Goal: Transaction & Acquisition: Purchase product/service

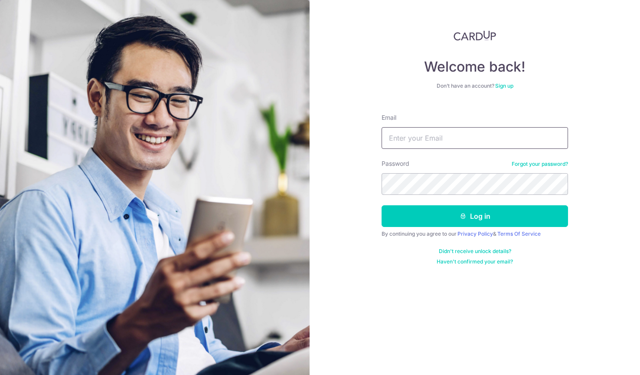
type input "[EMAIL_ADDRESS][DOMAIN_NAME]"
click at [475, 216] on button "Log in" at bounding box center [475, 216] width 187 height 22
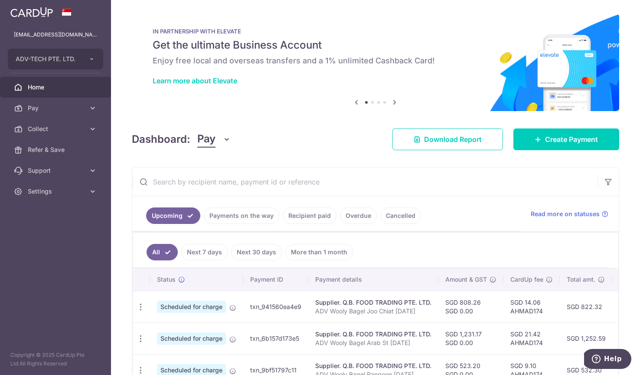
scroll to position [51, 0]
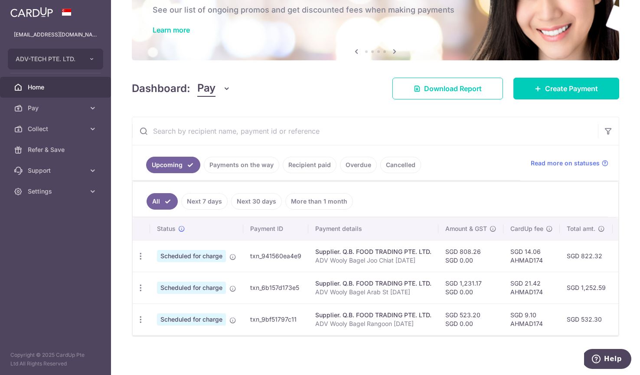
click at [368, 137] on input "text" at bounding box center [365, 131] width 466 height 28
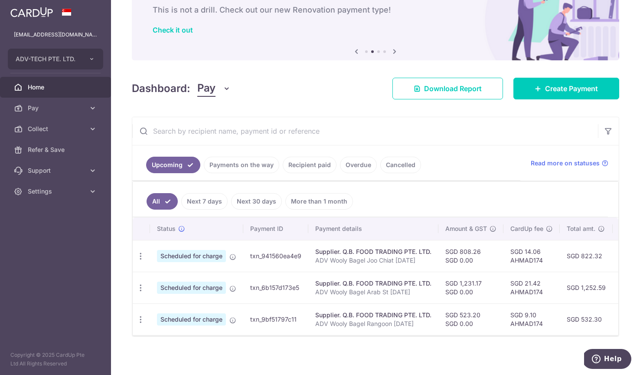
click at [335, 94] on div "Dashboard: Pay Pay Collect Download Report Create Payment" at bounding box center [376, 86] width 488 height 25
click at [583, 69] on div "× Pause Schedule Pause all future payments in this series Pause just this one p…" at bounding box center [375, 187] width 529 height 375
click at [578, 87] on span "Create Payment" at bounding box center [571, 88] width 53 height 10
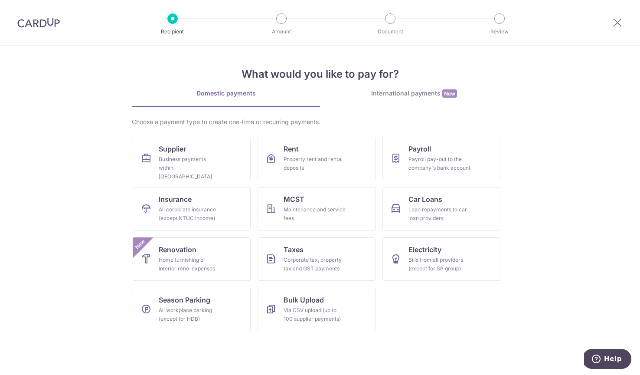
click at [611, 16] on div at bounding box center [617, 22] width 45 height 45
click at [620, 28] on div at bounding box center [617, 22] width 45 height 45
click at [621, 24] on icon at bounding box center [618, 22] width 10 height 11
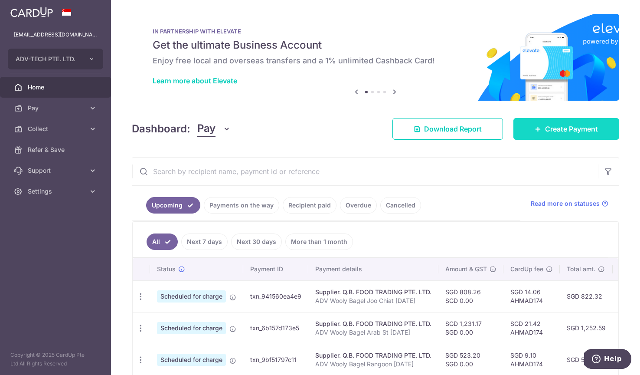
click at [570, 137] on link "Create Payment" at bounding box center [567, 129] width 106 height 22
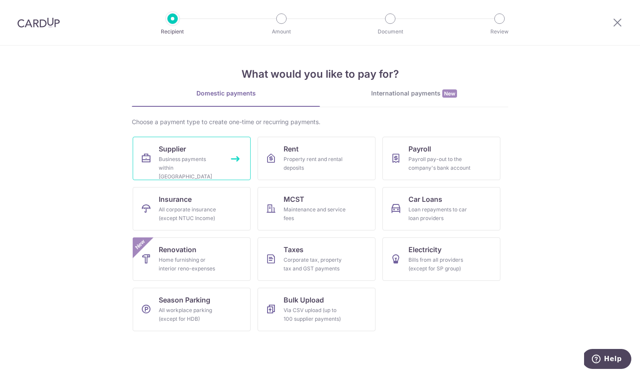
click at [187, 151] on link "Supplier Business payments within Singapore" at bounding box center [192, 158] width 118 height 43
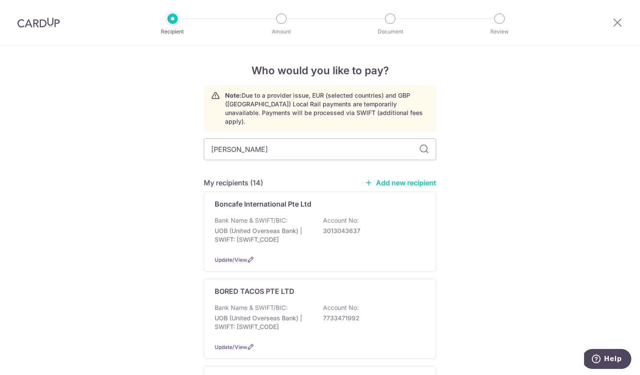
type input "lim tra"
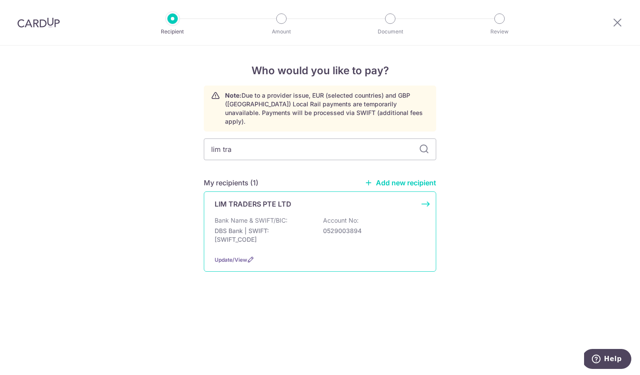
click at [262, 226] on p "DBS Bank | SWIFT: DBSSSGSGXXX" at bounding box center [263, 234] width 97 height 17
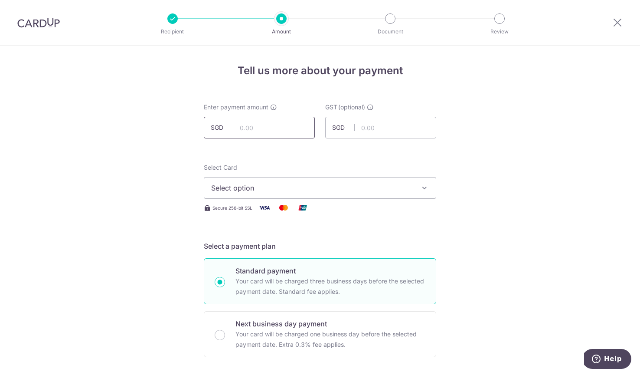
click at [274, 125] on input "text" at bounding box center [259, 128] width 111 height 22
paste input "2,450.32"
type input "2,450.32"
click at [262, 189] on span "Select option" at bounding box center [312, 188] width 202 height 10
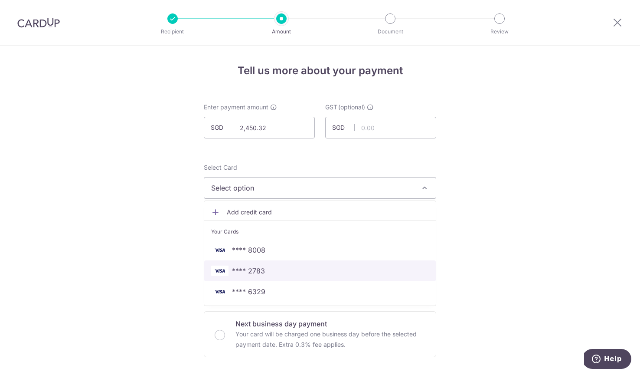
click at [275, 274] on span "**** 2783" at bounding box center [320, 271] width 218 height 10
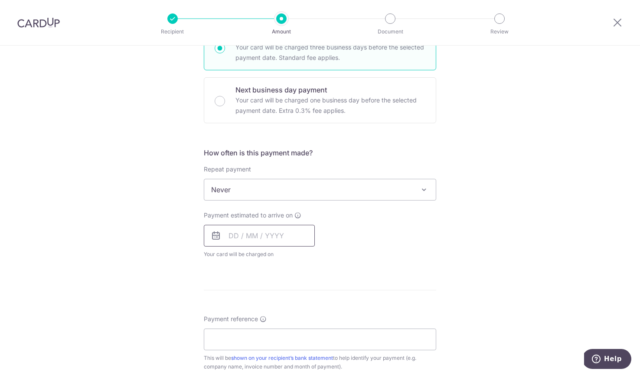
click at [266, 233] on input "text" at bounding box center [259, 236] width 111 height 22
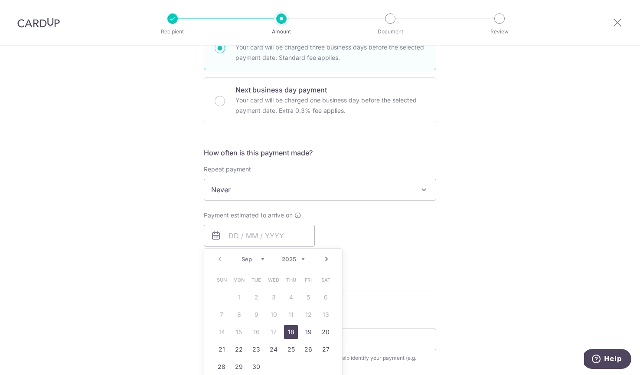
click at [289, 331] on link "18" at bounding box center [291, 332] width 14 height 14
type input "[DATE]"
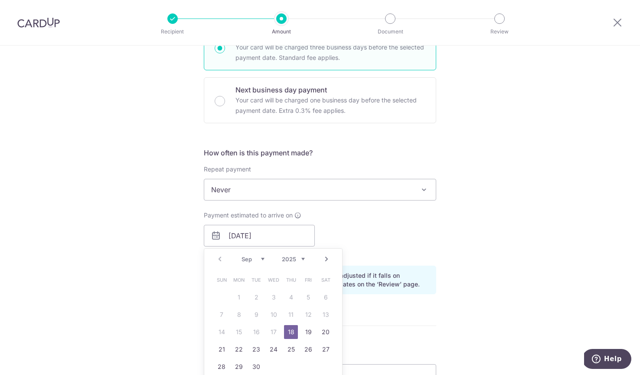
click at [196, 314] on div "Tell us more about your payment Enter payment amount SGD 2,450.32 2450.32 GST (…" at bounding box center [320, 251] width 640 height 879
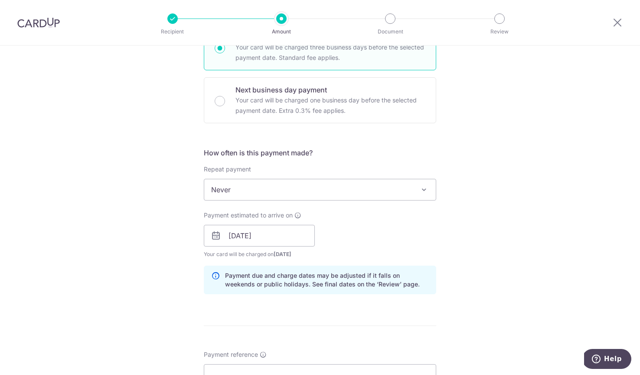
scroll to position [327, 0]
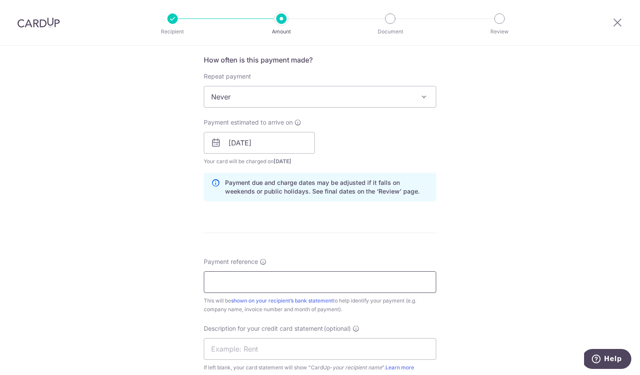
click at [234, 284] on input "Payment reference" at bounding box center [320, 282] width 233 height 22
type input "WB Arab Street"
click at [513, 225] on div "Tell us more about your payment Enter payment amount SGD 2,450.32 2450.32 GST (…" at bounding box center [320, 158] width 640 height 879
click at [276, 352] on input "text" at bounding box center [320, 349] width 233 height 22
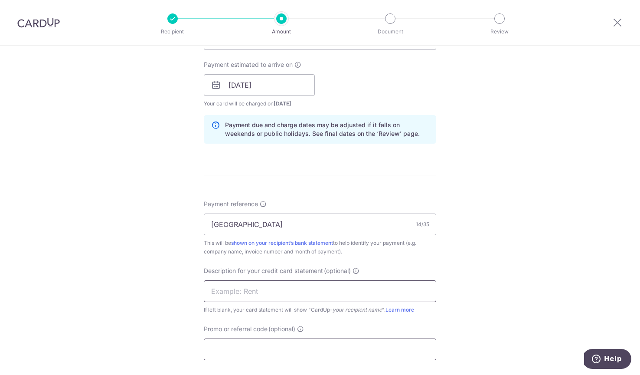
scroll to position [502, 0]
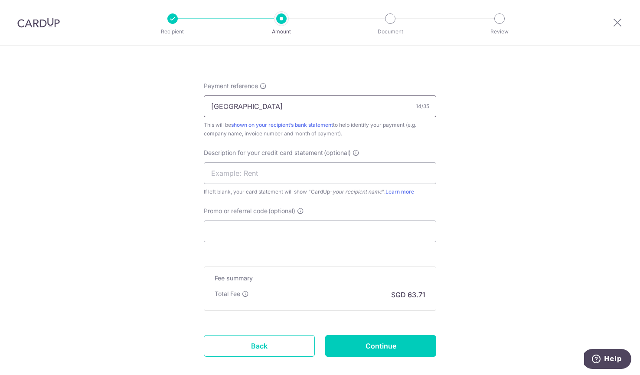
click at [268, 111] on input "WB Arab Street" at bounding box center [320, 106] width 233 height 22
click at [266, 168] on input "text" at bounding box center [320, 173] width 233 height 22
paste input "WB Arab Street"
type input "WB Arab Street"
click at [256, 229] on input "Promo or referral code (optional)" at bounding box center [320, 231] width 233 height 22
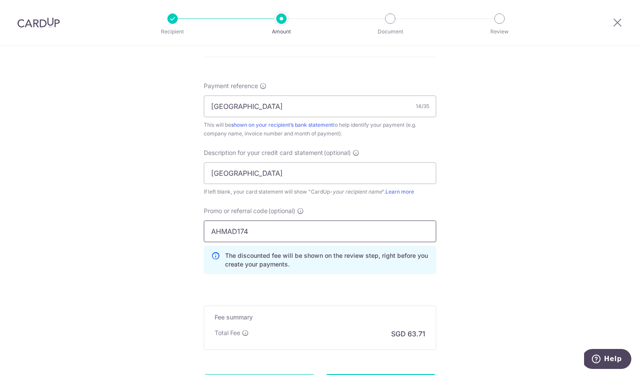
type input "AHMAD174"
click at [167, 263] on div "Tell us more about your payment Enter payment amount SGD 2,450.32 2450.32 GST (…" at bounding box center [320, 2] width 640 height 918
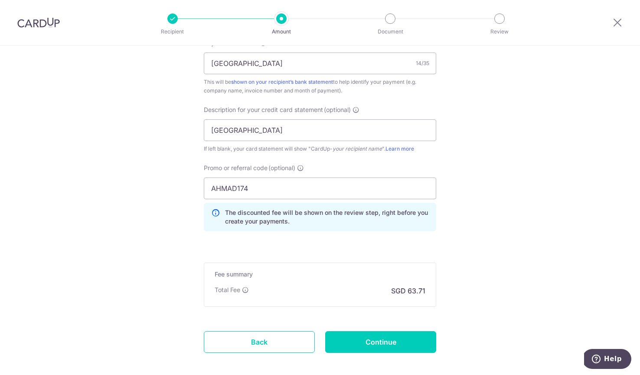
scroll to position [569, 0]
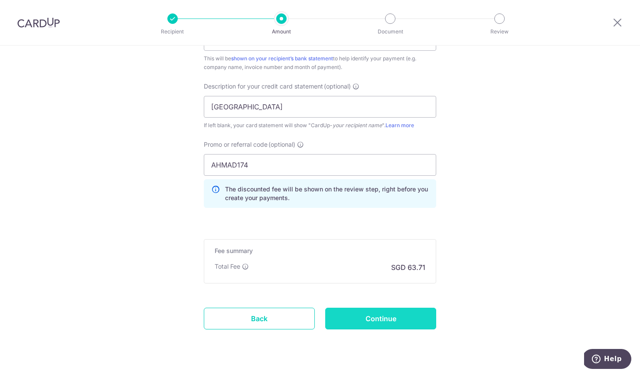
click at [396, 315] on input "Continue" at bounding box center [380, 319] width 111 height 22
type input "Create Schedule"
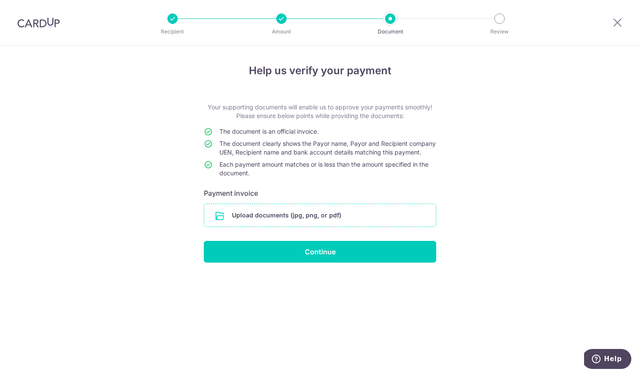
click at [290, 226] on input "file" at bounding box center [320, 215] width 232 height 23
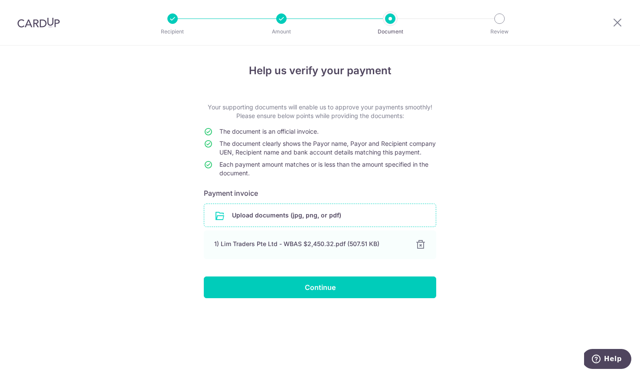
click at [509, 291] on div "Help us verify your payment Your supporting documents will enable us to approve…" at bounding box center [320, 210] width 640 height 329
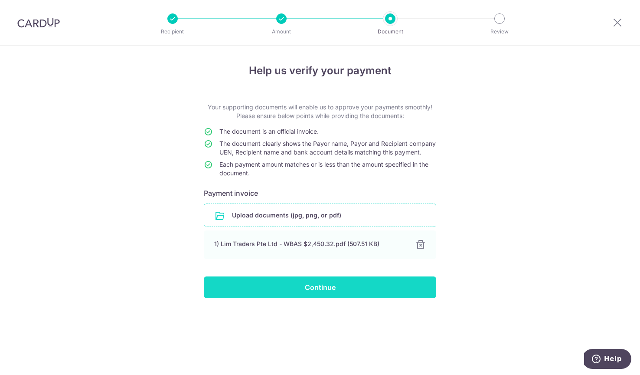
click at [349, 298] on input "Continue" at bounding box center [320, 287] width 233 height 22
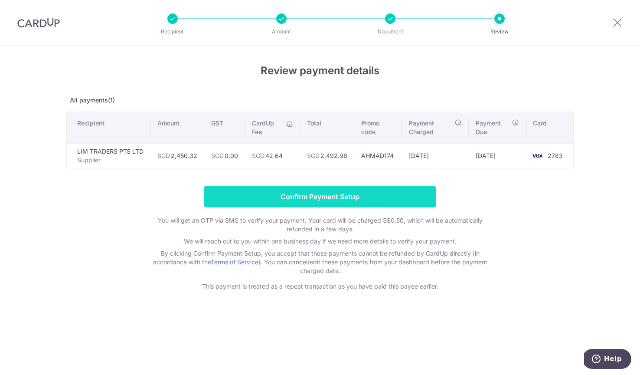
click at [341, 197] on input "Confirm Payment Setup" at bounding box center [320, 197] width 233 height 22
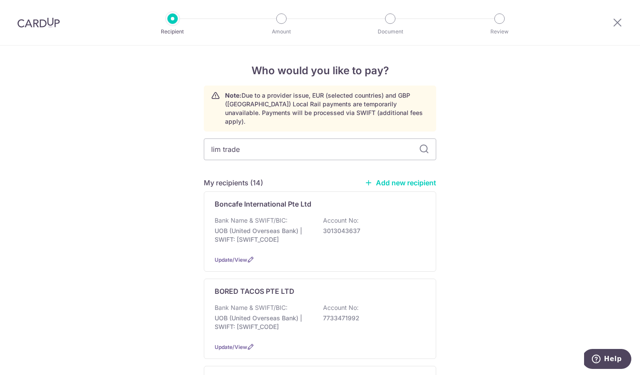
type input "lim trader"
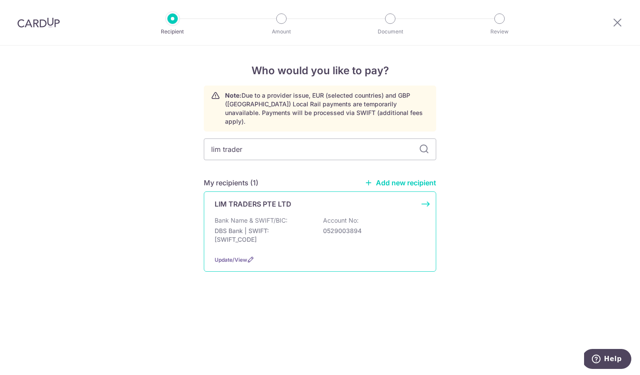
click at [255, 228] on p "DBS Bank | SWIFT: DBSSSGSGXXX" at bounding box center [263, 234] width 97 height 17
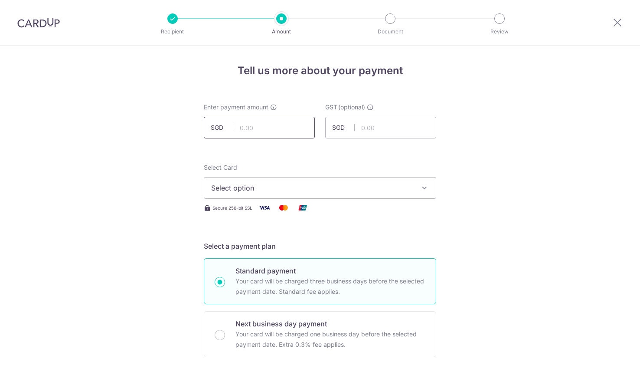
click at [267, 128] on input "text" at bounding box center [259, 128] width 111 height 22
type input "2,206.69"
click at [266, 194] on button "Select option" at bounding box center [320, 188] width 233 height 22
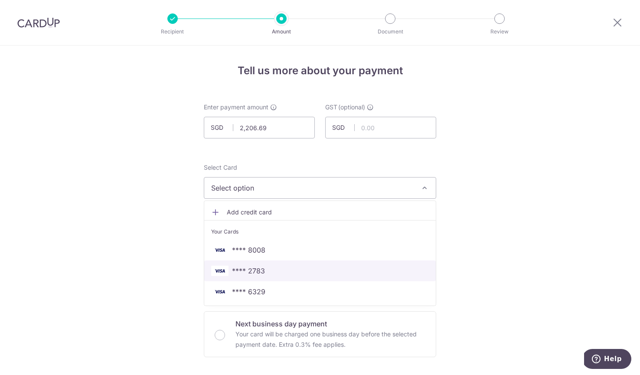
click at [296, 270] on span "**** 2783" at bounding box center [320, 271] width 218 height 10
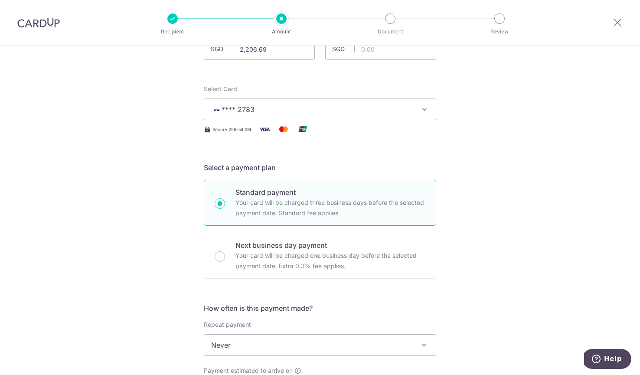
scroll to position [154, 0]
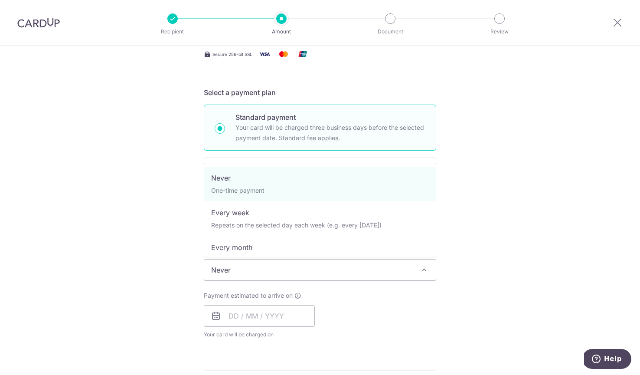
click at [237, 269] on span "Never" at bounding box center [320, 269] width 232 height 21
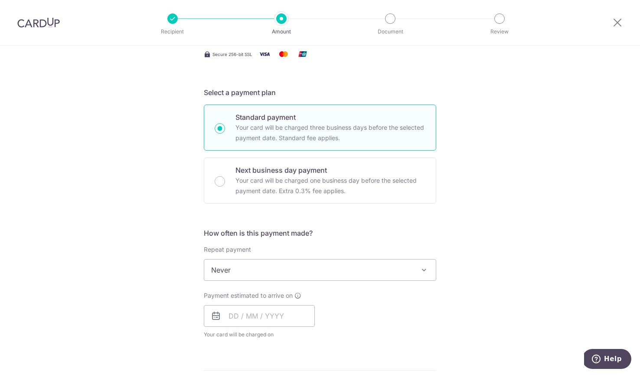
click at [191, 283] on div "Tell us more about your payment Enter payment amount SGD 2,206.69 2206.69 GST (…" at bounding box center [320, 313] width 640 height 843
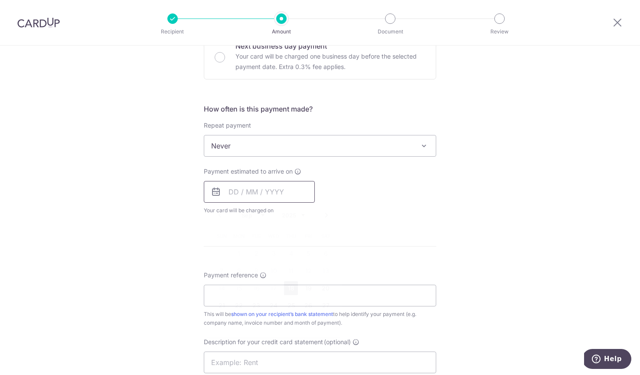
click at [266, 190] on input "text" at bounding box center [259, 192] width 111 height 22
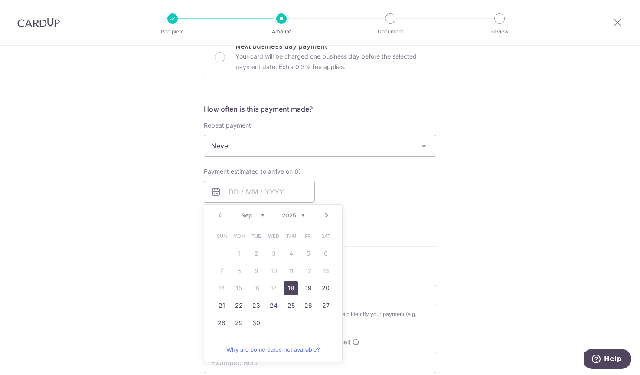
click at [290, 284] on link "18" at bounding box center [291, 288] width 14 height 14
type input "[DATE]"
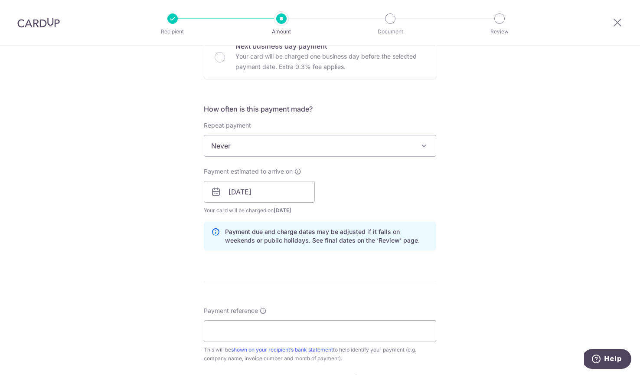
drag, startPoint x: 272, startPoint y: 305, endPoint x: 294, endPoint y: 289, distance: 26.9
click at [272, 305] on form "Enter payment amount SGD 2,206.69 2206.69 GST (optional) SGD Select Card **** 2…" at bounding box center [320, 215] width 233 height 781
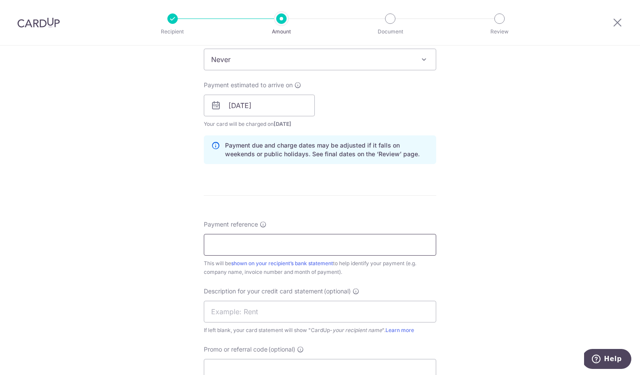
click at [261, 243] on input "Payment reference" at bounding box center [320, 245] width 233 height 22
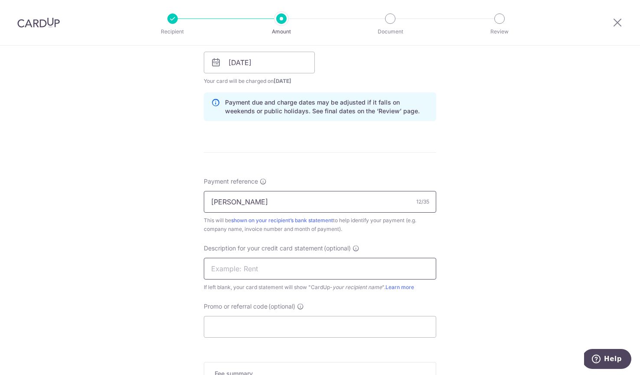
scroll to position [441, 0]
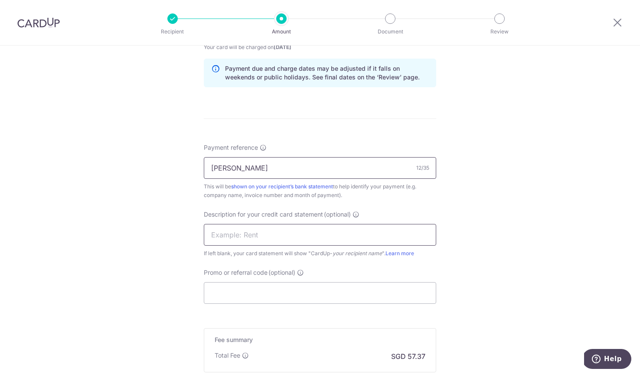
type input "WB JOO CHIAT"
click at [253, 230] on input "C" at bounding box center [320, 235] width 233 height 22
click at [262, 164] on input "WB JOO CHIAT" at bounding box center [320, 168] width 233 height 22
click at [258, 243] on input "C" at bounding box center [320, 235] width 233 height 22
paste input "WB JOO CHIAT"
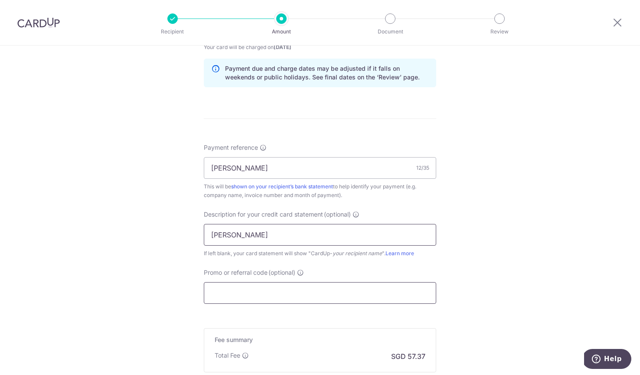
type input "WB JOO CHIAT"
click at [258, 292] on input "Promo or referral code (optional)" at bounding box center [320, 293] width 233 height 22
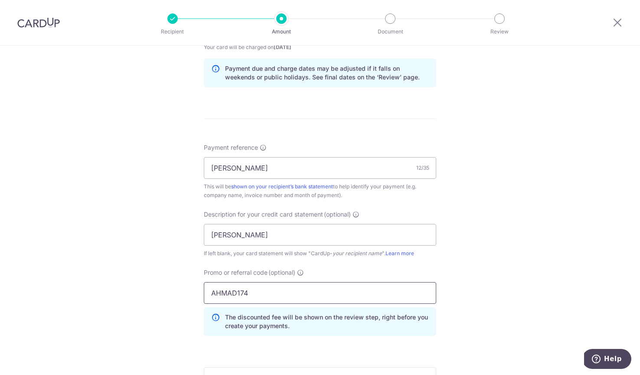
type input "AHMAD174"
click at [174, 306] on div "Tell us more about your payment Enter payment amount SGD 2,206.69 2206.69 GST (…" at bounding box center [320, 64] width 640 height 918
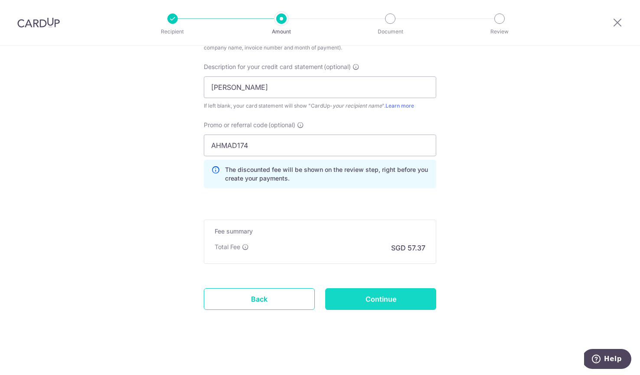
scroll to position [589, 0]
click at [376, 297] on input "Continue" at bounding box center [380, 299] width 111 height 22
type input "Create Schedule"
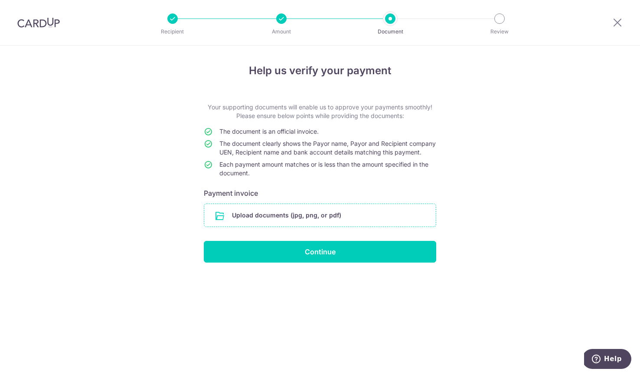
click at [348, 226] on input "file" at bounding box center [320, 215] width 232 height 23
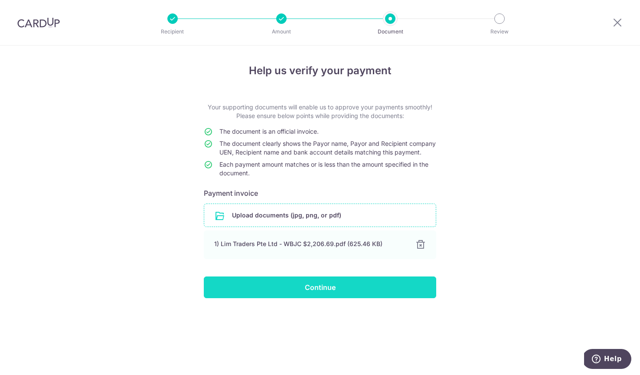
click at [328, 298] on input "Continue" at bounding box center [320, 287] width 233 height 22
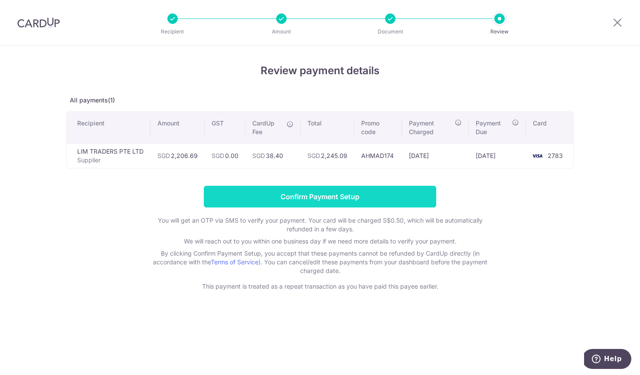
click at [313, 207] on input "Confirm Payment Setup" at bounding box center [320, 197] width 233 height 22
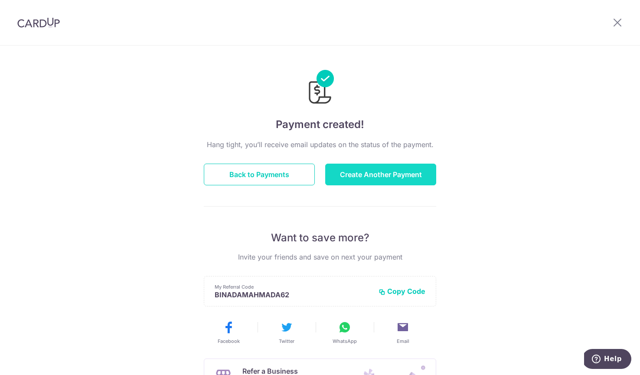
click at [369, 171] on button "Create Another Payment" at bounding box center [380, 175] width 111 height 22
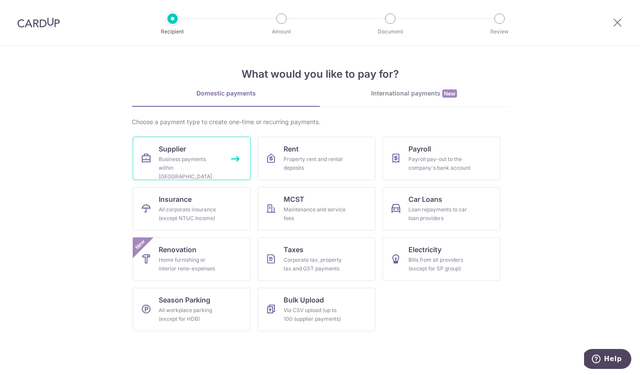
click at [238, 164] on link "Supplier Business payments within [GEOGRAPHIC_DATA]" at bounding box center [192, 158] width 118 height 43
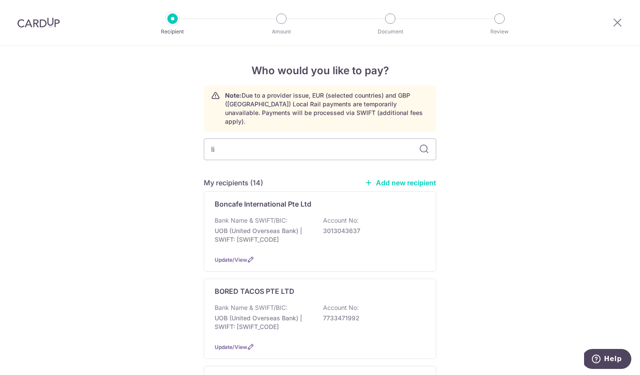
type input "lim"
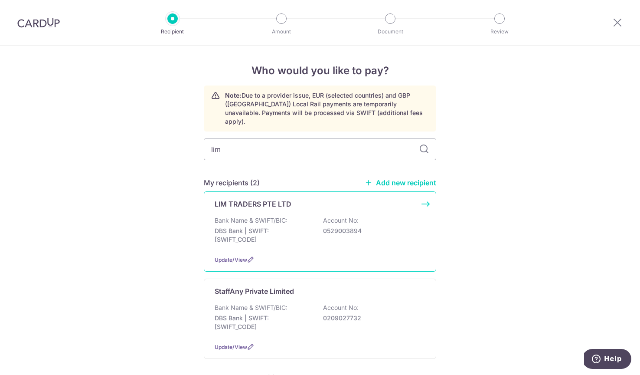
click at [257, 226] on p "DBS Bank | SWIFT: DBSSSGSGXXX" at bounding box center [263, 234] width 97 height 17
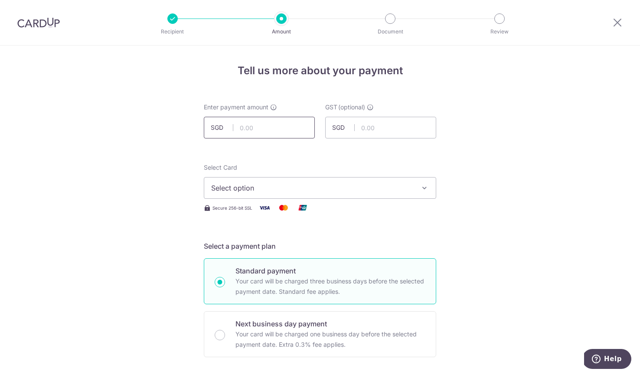
click at [265, 128] on input "text" at bounding box center [259, 128] width 111 height 22
type input "1,732.66"
click at [307, 193] on span "Select option" at bounding box center [312, 188] width 202 height 10
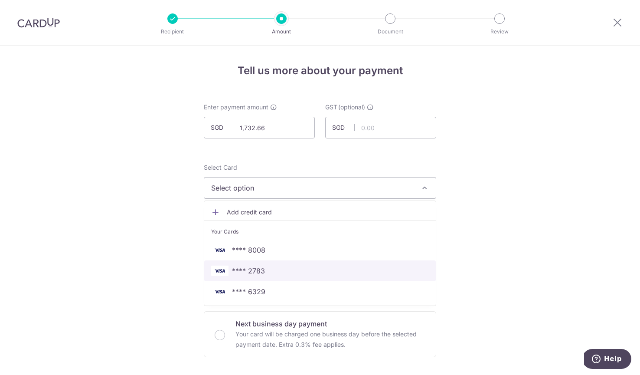
click at [269, 278] on link "**** 2783" at bounding box center [320, 270] width 232 height 21
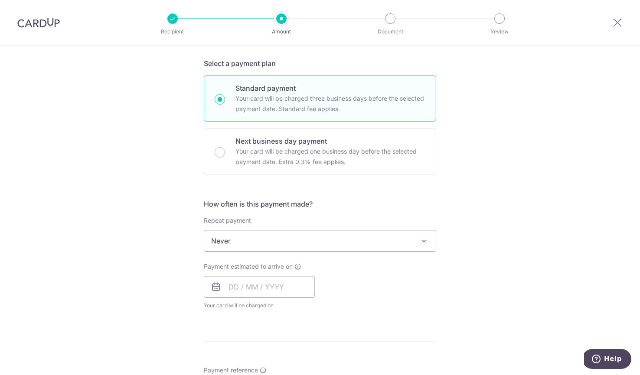
click at [245, 228] on div "Repeat payment Never Every week Every month Every quarter Every half a year Nev…" at bounding box center [320, 234] width 233 height 36
click at [233, 290] on input "text" at bounding box center [259, 287] width 111 height 22
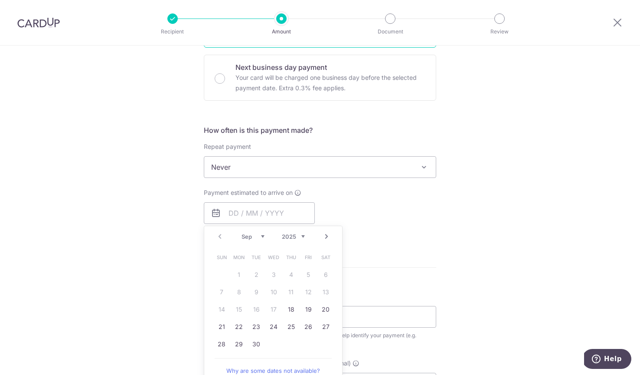
click at [289, 314] on link "18" at bounding box center [291, 309] width 14 height 14
type input "[DATE]"
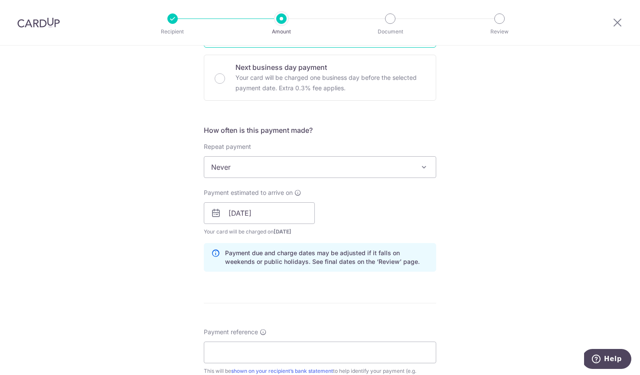
scroll to position [348, 0]
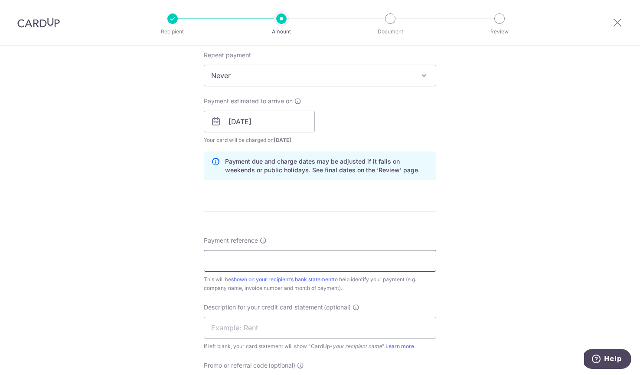
click at [288, 257] on input "Payment reference" at bounding box center [320, 261] width 233 height 22
type input "WB RANGOON"
click at [283, 326] on input "text" at bounding box center [320, 328] width 233 height 22
paste input "WB RANGOON"
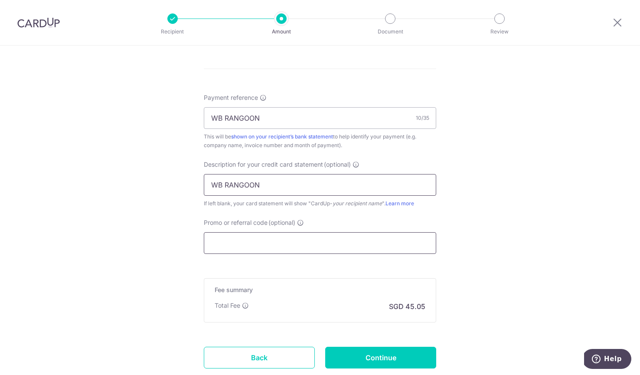
type input "WB RANGOON"
click at [252, 249] on input "Promo or referral code (optional)" at bounding box center [320, 243] width 233 height 22
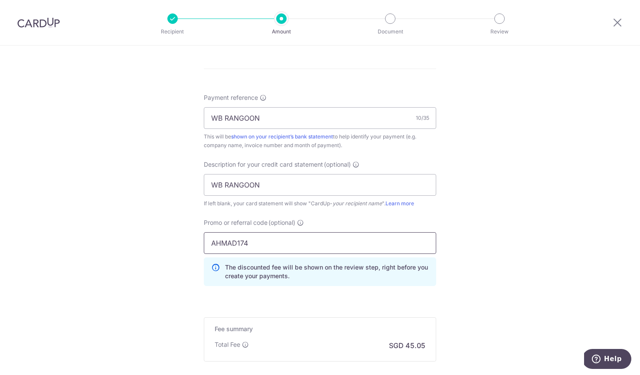
type input "AHMAD174"
click at [190, 284] on div "Tell us more about your payment Enter payment amount SGD 1,732.66 1732.66 GST (…" at bounding box center [320, 14] width 640 height 918
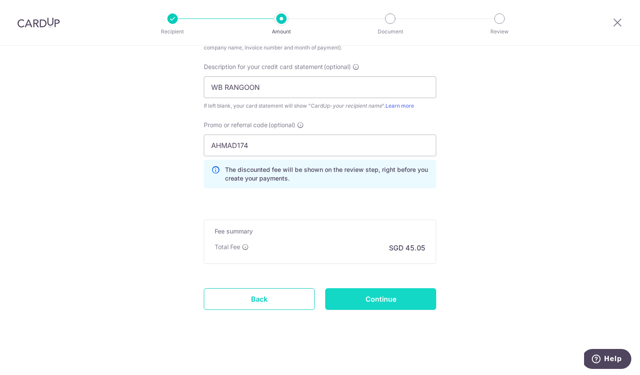
scroll to position [589, 0]
click at [394, 297] on input "Continue" at bounding box center [380, 299] width 111 height 22
type input "Create Schedule"
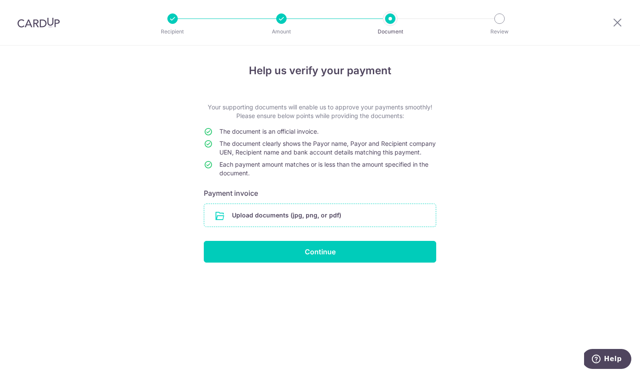
click at [304, 219] on input "file" at bounding box center [320, 215] width 232 height 23
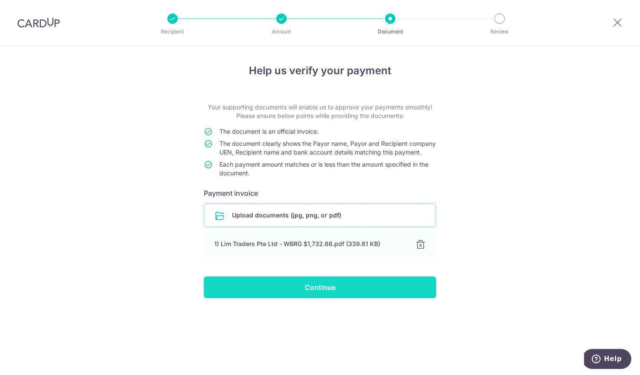
click at [348, 298] on input "Continue" at bounding box center [320, 287] width 233 height 22
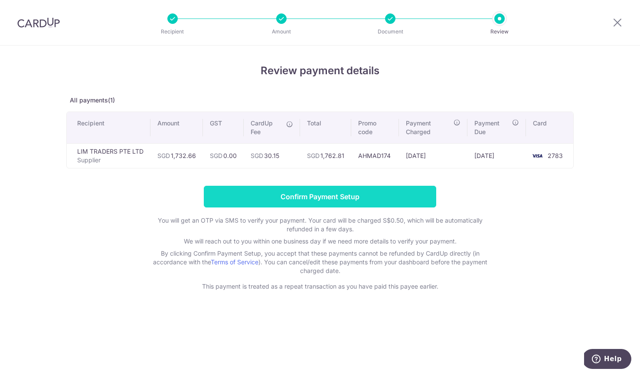
click at [346, 193] on input "Confirm Payment Setup" at bounding box center [320, 197] width 233 height 22
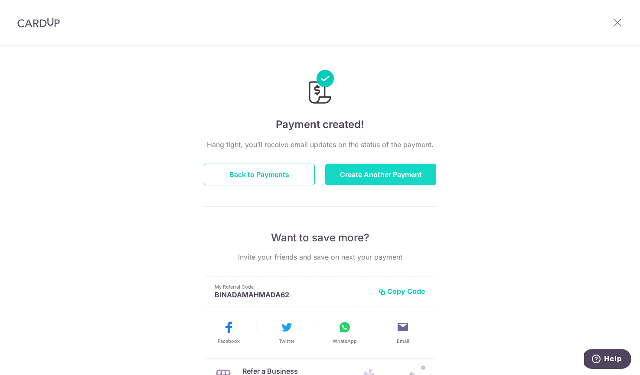
click at [397, 169] on button "Create Another Payment" at bounding box center [380, 175] width 111 height 22
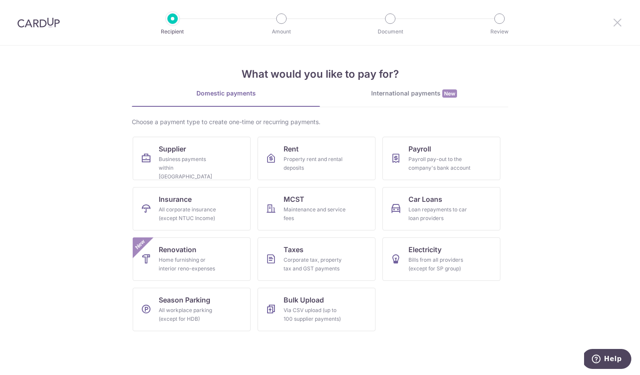
click at [618, 21] on icon at bounding box center [618, 22] width 10 height 11
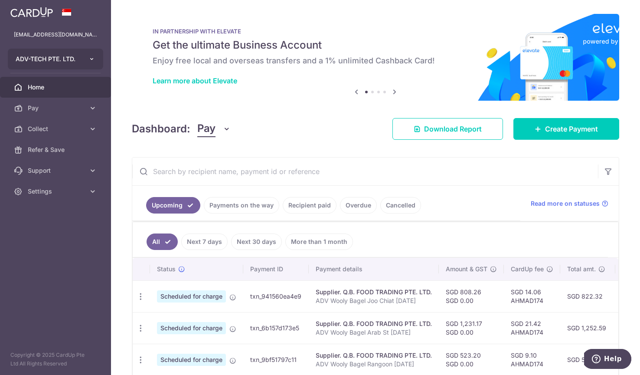
click at [68, 53] on button "ADV-TECH PTE. LTD." at bounding box center [55, 59] width 95 height 21
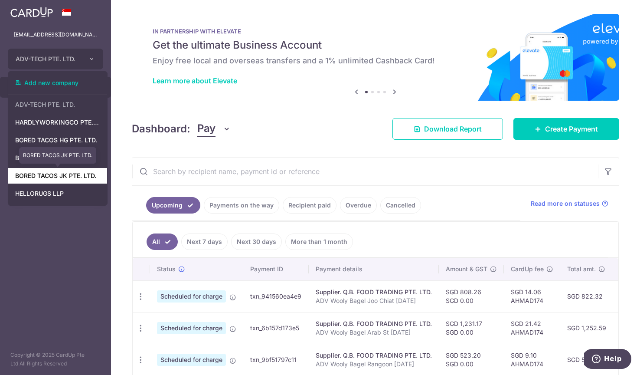
click at [71, 176] on link "BORED TACOS JK PTE. LTD." at bounding box center [57, 176] width 99 height 16
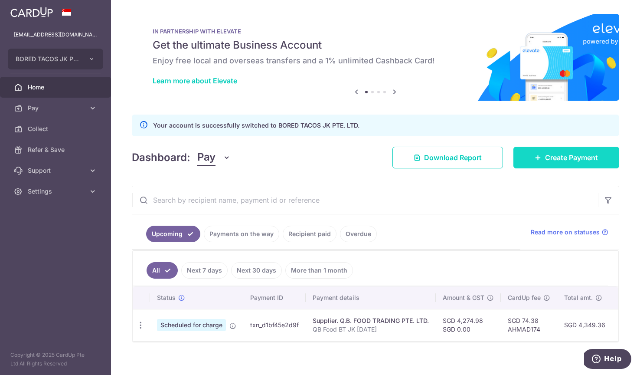
click at [595, 161] on span "Create Payment" at bounding box center [571, 157] width 53 height 10
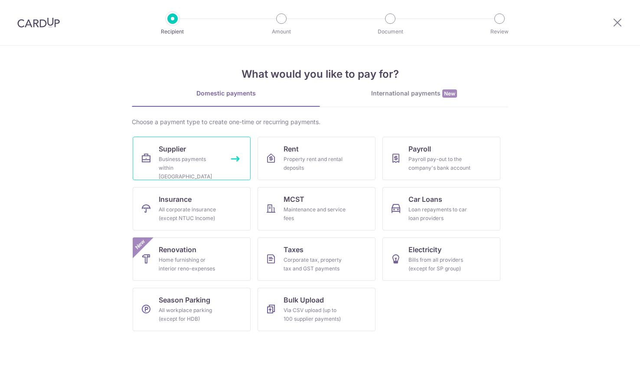
click at [180, 158] on div "Business payments within Singapore" at bounding box center [190, 168] width 62 height 26
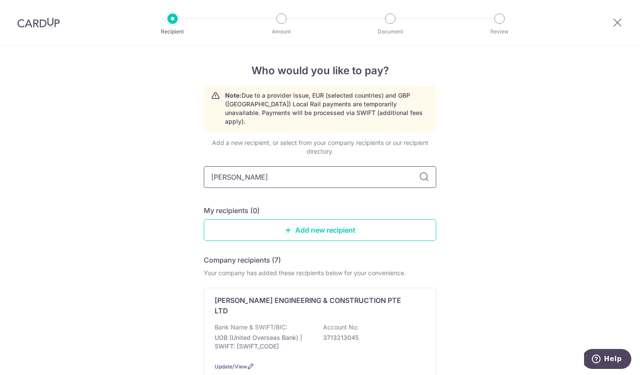
type input "lim tra"
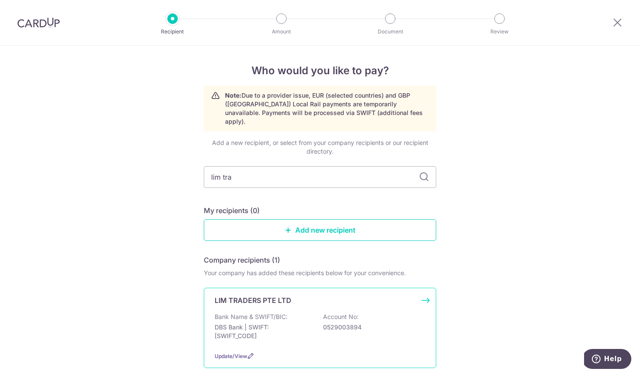
click at [267, 323] on p "DBS Bank | SWIFT: DBSSSGSGXXX" at bounding box center [263, 331] width 97 height 17
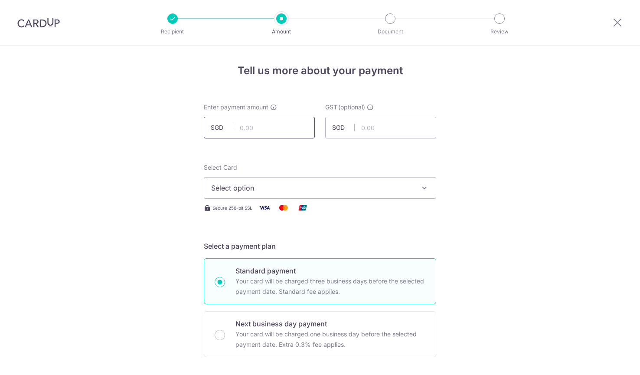
click at [267, 122] on input "text" at bounding box center [259, 128] width 111 height 22
type input "5,705.00"
click at [230, 177] on div "Select Card Select option Add credit card Your Cards **** 8008 **** 2783 **** 6…" at bounding box center [320, 181] width 233 height 36
click at [233, 187] on span "Select option" at bounding box center [312, 188] width 202 height 10
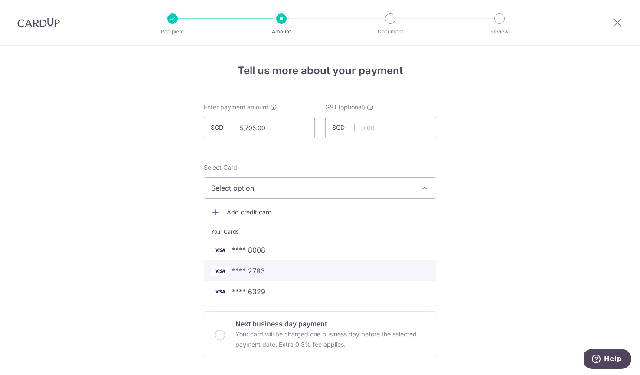
click at [262, 279] on link "**** 2783" at bounding box center [320, 270] width 232 height 21
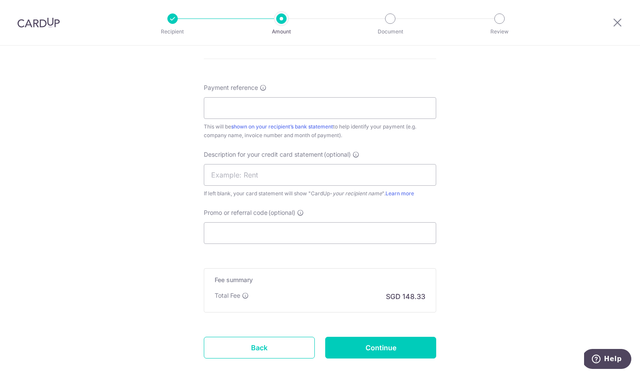
scroll to position [264, 0]
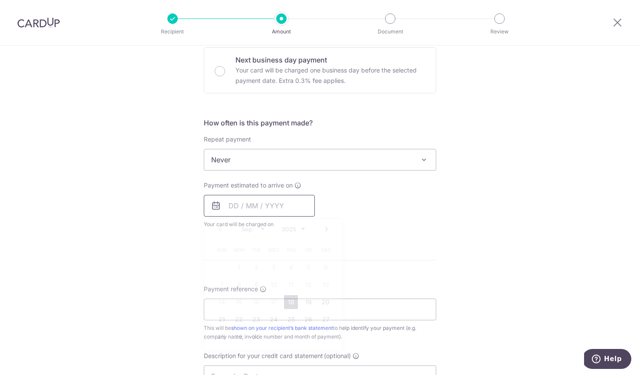
click at [255, 201] on input "text" at bounding box center [259, 206] width 111 height 22
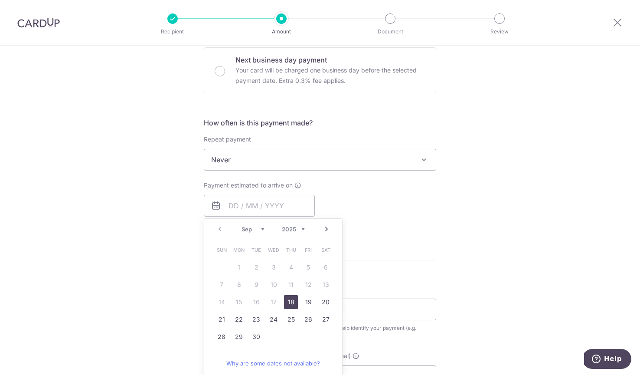
click at [287, 293] on table "Sun Mon Tue Wed Thu Fri Sat 1 2 3 4 5 6 7 8 9 10 11 12 13 14 15 16 17 18 19 20 …" at bounding box center [273, 293] width 121 height 104
click at [287, 296] on link "18" at bounding box center [291, 302] width 14 height 14
type input "18/09/2025"
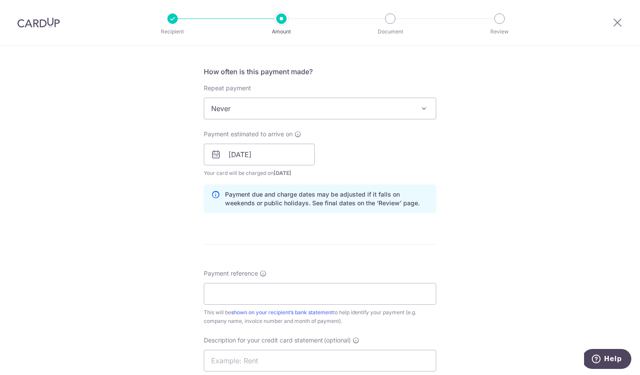
scroll to position [343, 0]
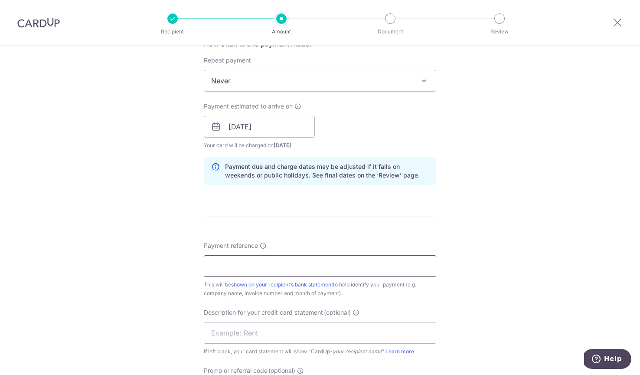
click at [245, 272] on input "Payment reference" at bounding box center [320, 266] width 233 height 22
type input "BT JLN KLAPA"
click at [244, 340] on input "text" at bounding box center [320, 333] width 233 height 22
paste input "BT JLN KLAPA"
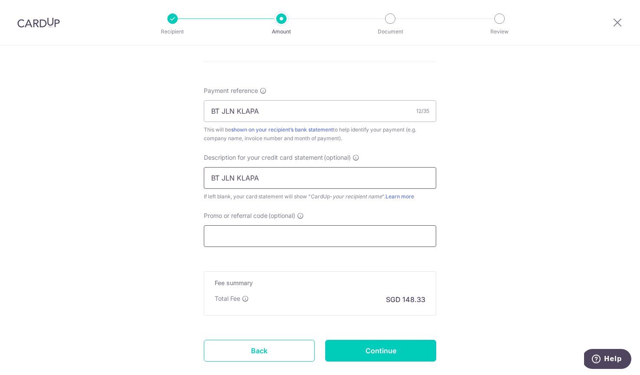
type input "BT JLN KLAPA"
click at [259, 232] on input "Promo or referral code (optional)" at bounding box center [320, 236] width 233 height 22
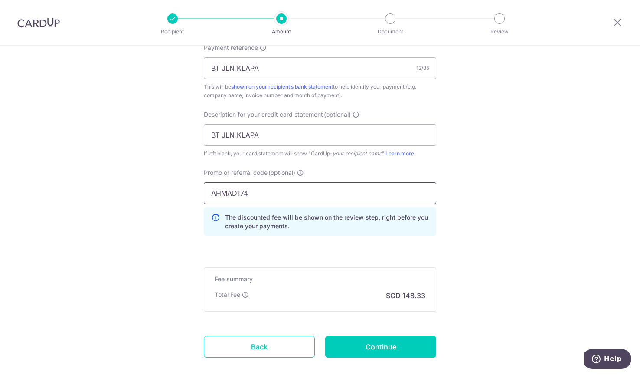
scroll to position [575, 0]
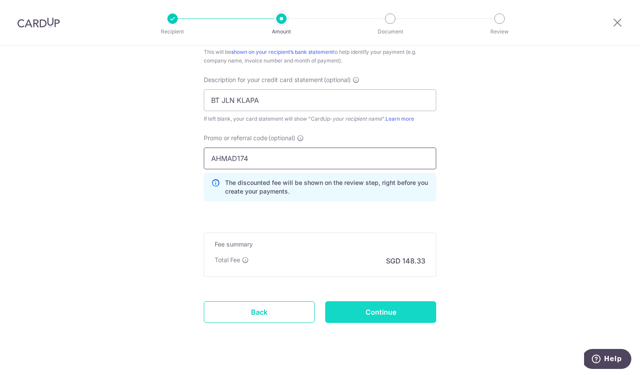
type input "AHMAD174"
click at [358, 322] on input "Continue" at bounding box center [380, 312] width 111 height 22
type input "Create Schedule"
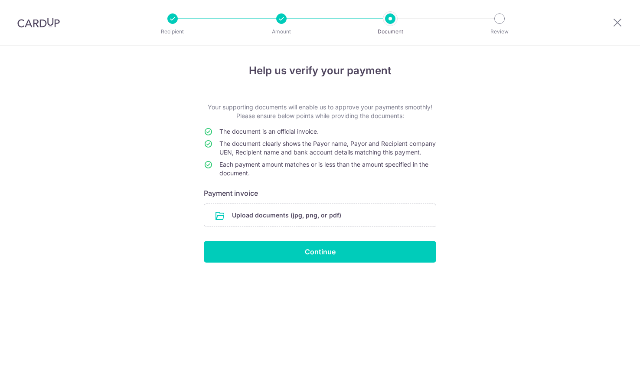
click at [364, 236] on form "Your supporting documents will enable us to approve your payments smoothly! Ple…" at bounding box center [320, 183] width 233 height 160
click at [361, 223] on input "file" at bounding box center [320, 215] width 232 height 23
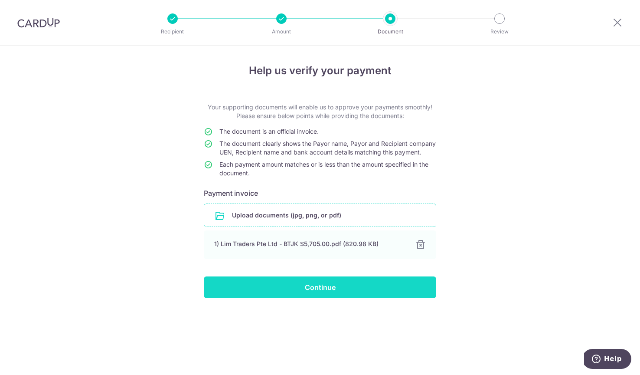
click at [348, 298] on input "Continue" at bounding box center [320, 287] width 233 height 22
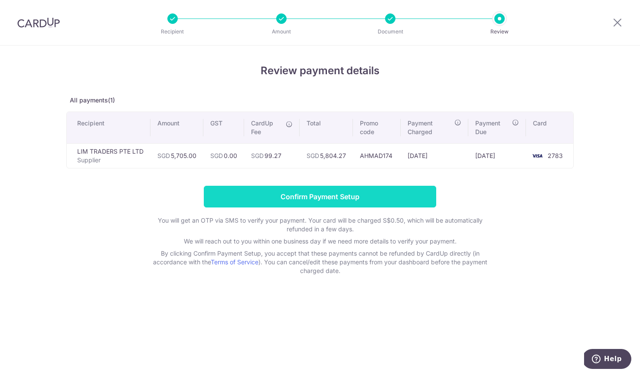
click at [269, 193] on input "Confirm Payment Setup" at bounding box center [320, 197] width 233 height 22
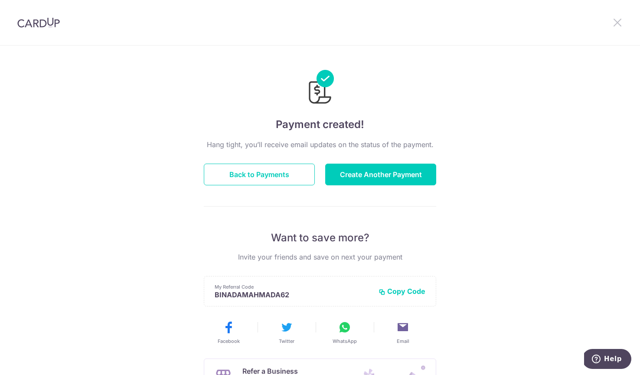
click at [616, 25] on icon at bounding box center [618, 22] width 10 height 11
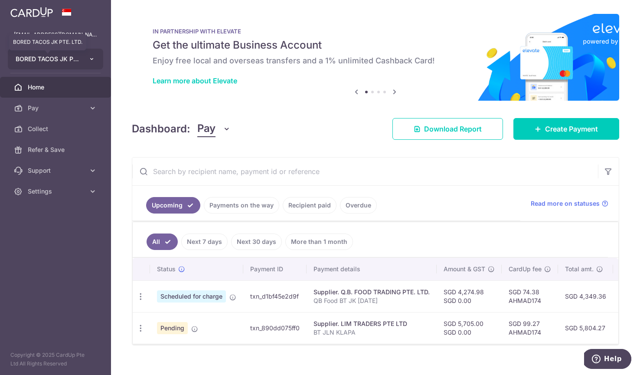
click at [74, 62] on span "BORED TACOS JK PTE. LTD." at bounding box center [48, 59] width 64 height 9
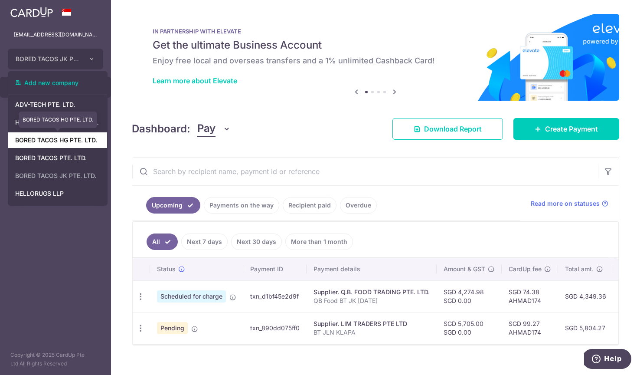
click at [69, 142] on link "BORED TACOS HG PTE. LTD." at bounding box center [57, 140] width 99 height 16
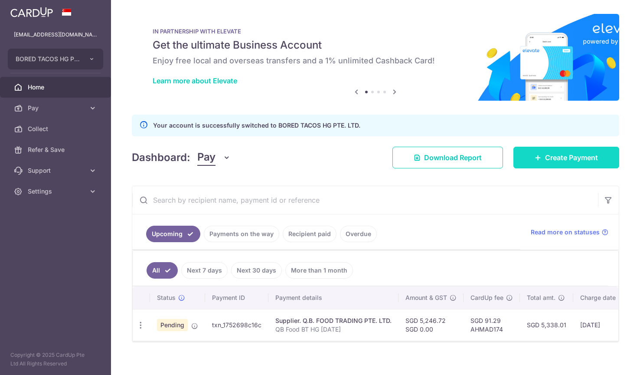
click at [548, 151] on link "Create Payment" at bounding box center [567, 158] width 106 height 22
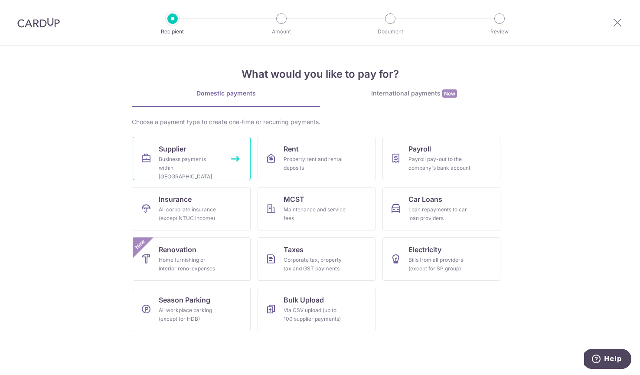
click at [191, 152] on link "Supplier Business payments within Singapore" at bounding box center [192, 158] width 118 height 43
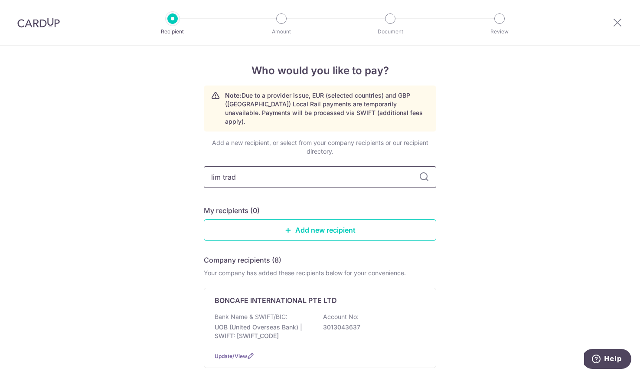
type input "lim trade"
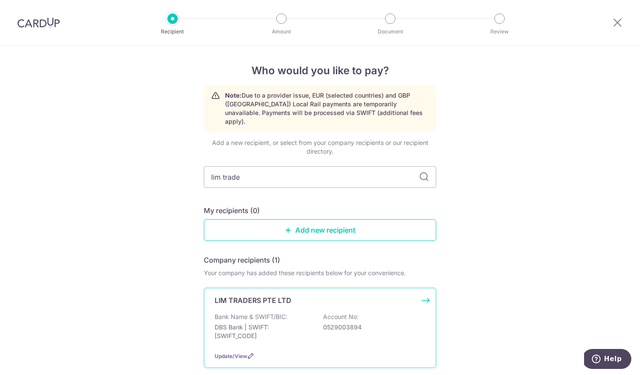
click at [285, 295] on p "LIM TRADERS PTE LTD" at bounding box center [253, 300] width 77 height 10
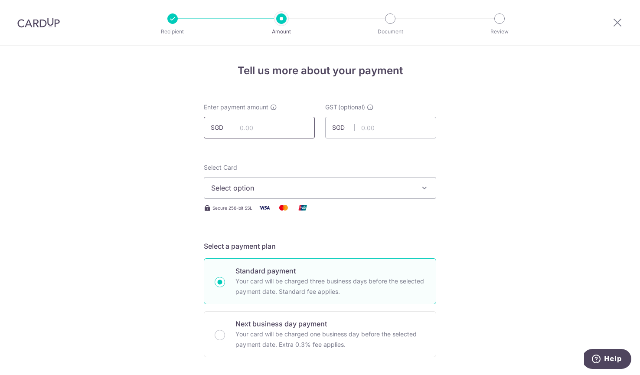
click at [246, 127] on input "text" at bounding box center [259, 128] width 111 height 22
type input "8,934.94"
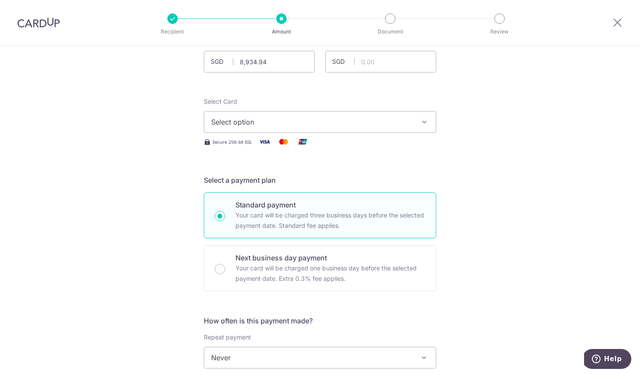
click at [279, 121] on span "Select option" at bounding box center [312, 122] width 202 height 10
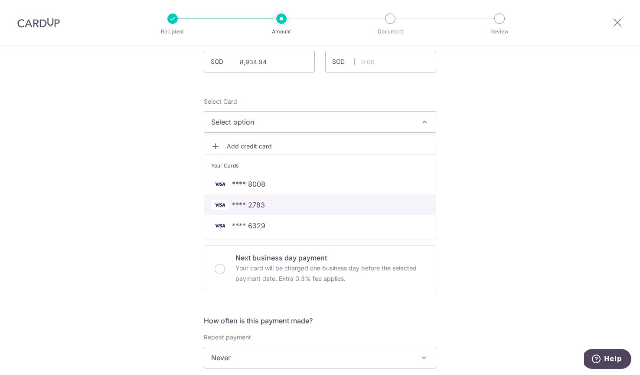
click at [270, 204] on span "**** 2783" at bounding box center [320, 205] width 218 height 10
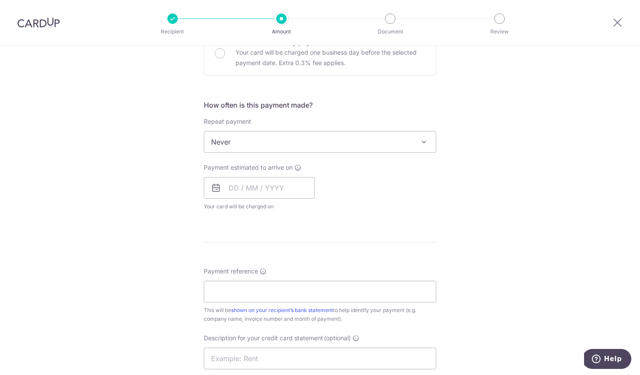
scroll to position [308, 0]
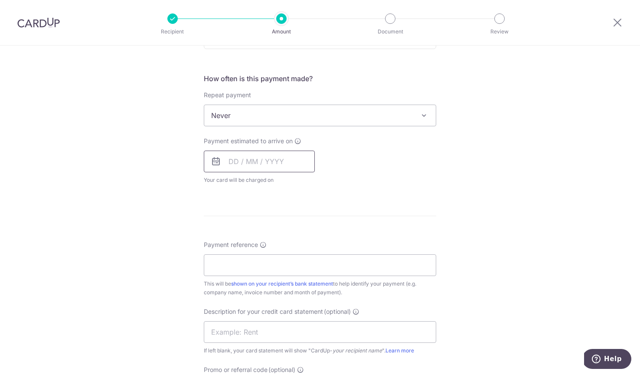
click at [250, 159] on input "text" at bounding box center [259, 162] width 111 height 22
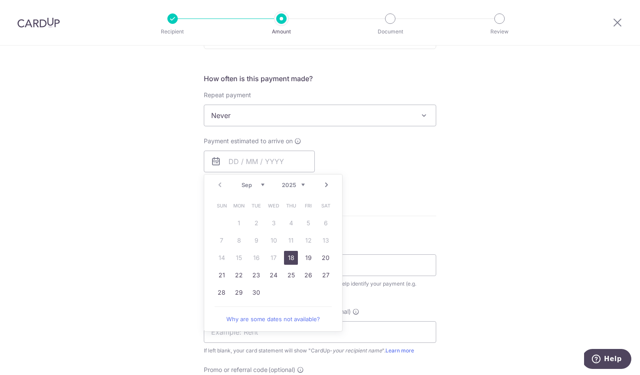
click at [295, 262] on link "18" at bounding box center [291, 258] width 14 height 14
type input "[DATE]"
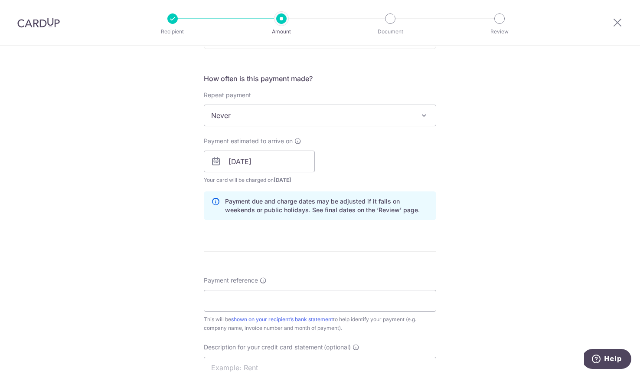
click at [148, 257] on div "Tell us more about your payment Enter payment amount SGD 8,934.94 8934.94 GST (…" at bounding box center [320, 177] width 640 height 879
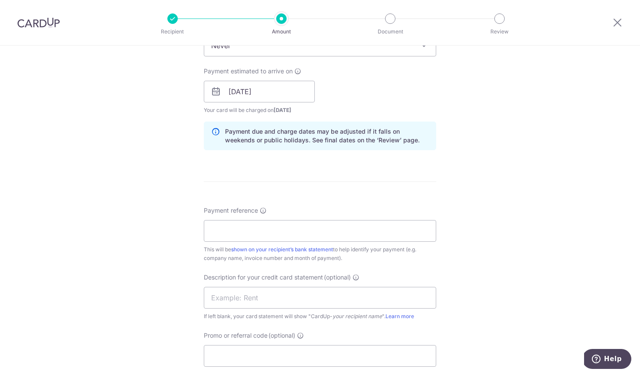
click at [261, 219] on div "Payment reference This will be shown on your recipient’s bank statement to help…" at bounding box center [320, 234] width 233 height 56
click at [261, 230] on input "Payment reference" at bounding box center [320, 231] width 233 height 22
type input "b"
type input "BT Hougang"
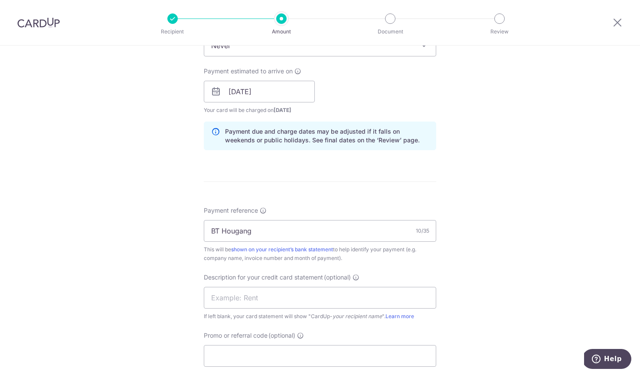
click at [287, 267] on div "Payment reference BT Hougang 10/35 This will be shown on your recipient’s bank …" at bounding box center [320, 286] width 233 height 161
click at [287, 295] on input "text" at bounding box center [320, 298] width 233 height 22
paste input "BT Hougang"
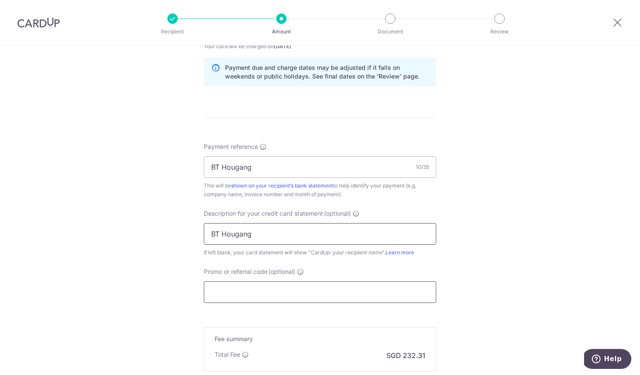
type input "BT Hougang"
click at [271, 294] on input "Promo or referral code (optional)" at bounding box center [320, 292] width 233 height 22
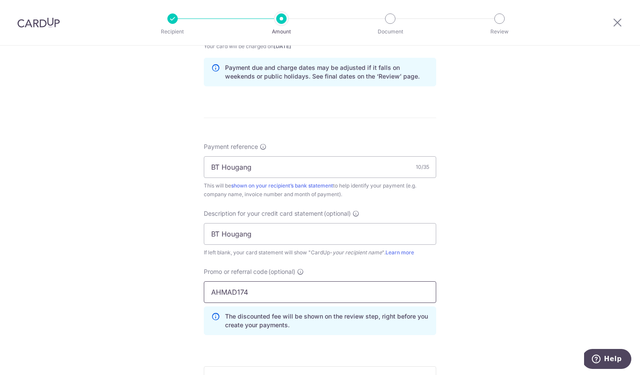
type input "AHMAD174"
click at [158, 318] on div "Tell us more about your payment Enter payment amount SGD 8,934.94 8934.94 GST (…" at bounding box center [320, 63] width 640 height 918
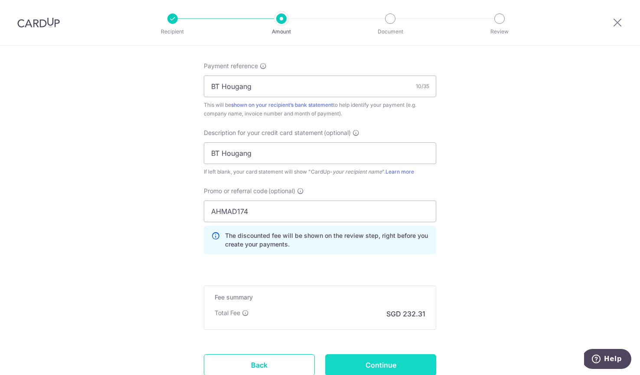
click at [373, 367] on input "Continue" at bounding box center [380, 365] width 111 height 22
type input "Create Schedule"
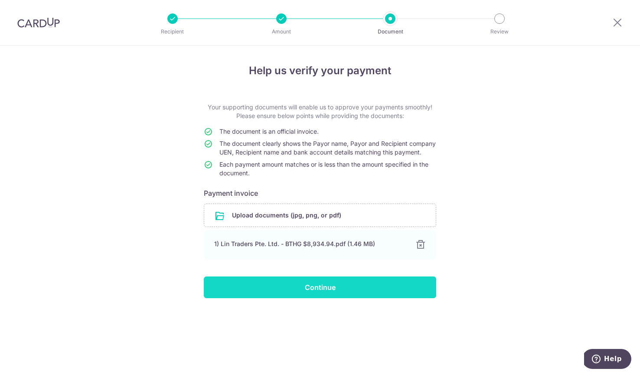
click at [348, 298] on input "Continue" at bounding box center [320, 287] width 233 height 22
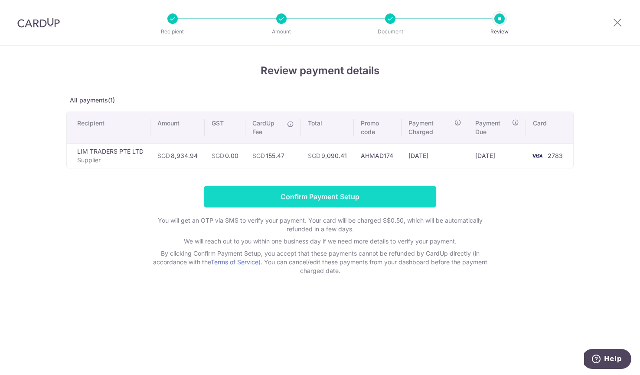
click at [292, 200] on input "Confirm Payment Setup" at bounding box center [320, 197] width 233 height 22
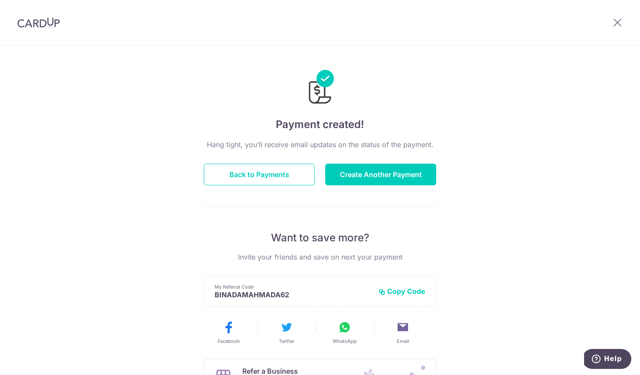
click at [635, 20] on div at bounding box center [617, 22] width 45 height 45
click at [622, 20] on icon at bounding box center [618, 22] width 10 height 11
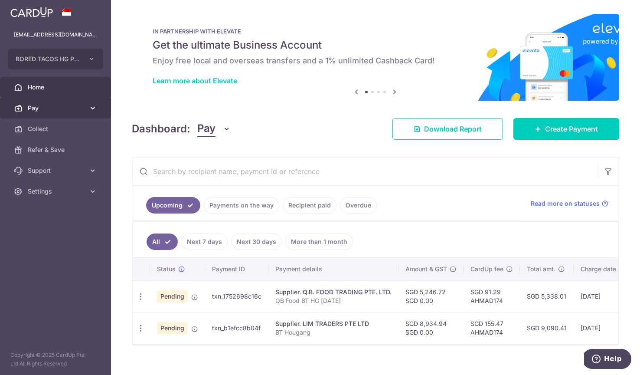
click at [46, 106] on span "Pay" at bounding box center [56, 108] width 57 height 9
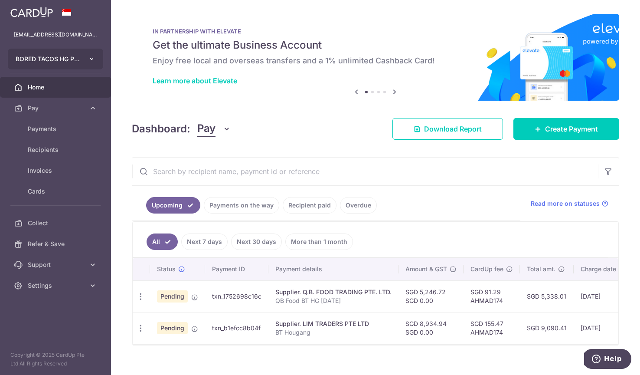
click at [39, 63] on span "BORED TACOS HG PTE. LTD." at bounding box center [48, 59] width 64 height 9
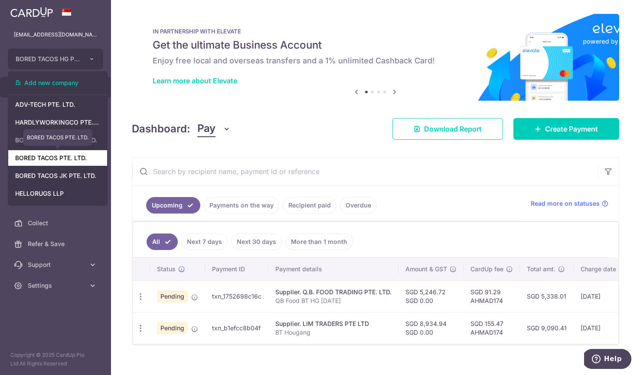
click at [75, 161] on link "BORED TACOS PTE. LTD." at bounding box center [57, 158] width 99 height 16
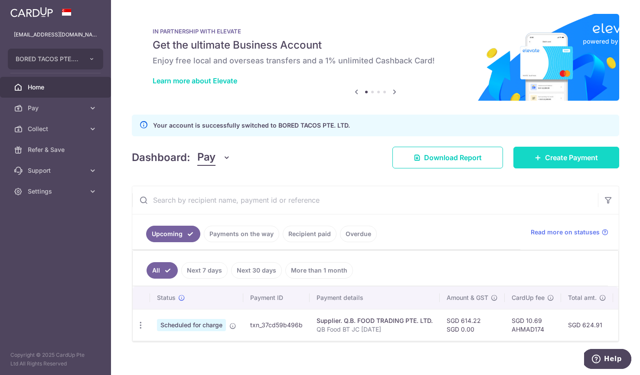
click at [574, 161] on span "Create Payment" at bounding box center [571, 157] width 53 height 10
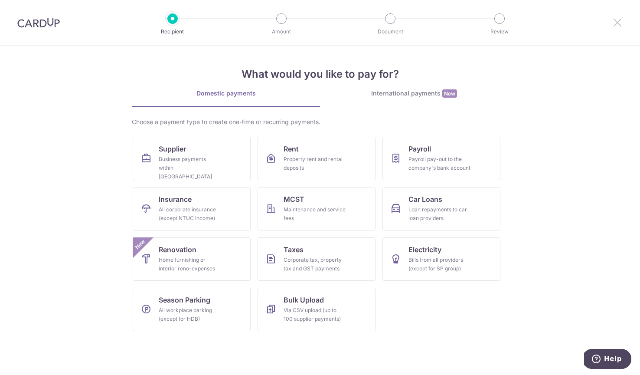
click at [617, 23] on icon at bounding box center [618, 22] width 10 height 11
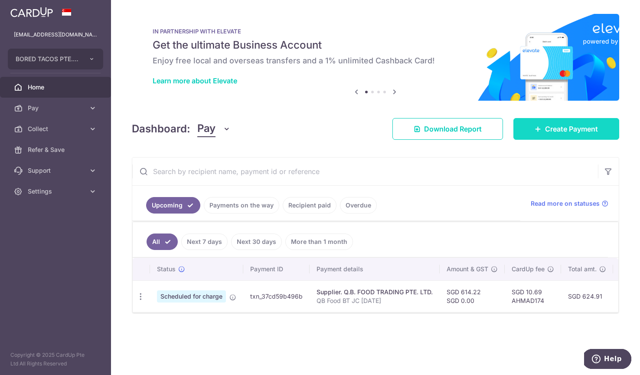
click at [542, 131] on link "Create Payment" at bounding box center [567, 129] width 106 height 22
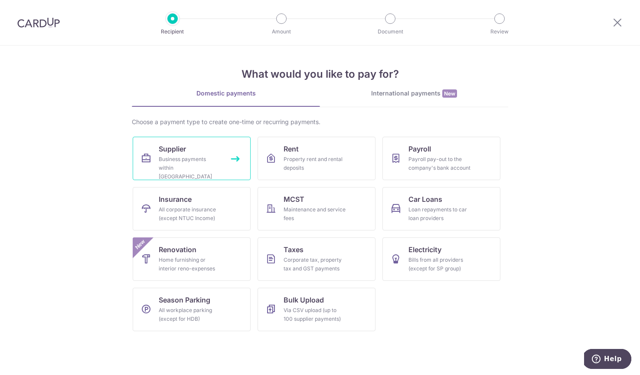
click at [219, 171] on div "Business payments within Singapore" at bounding box center [190, 168] width 62 height 26
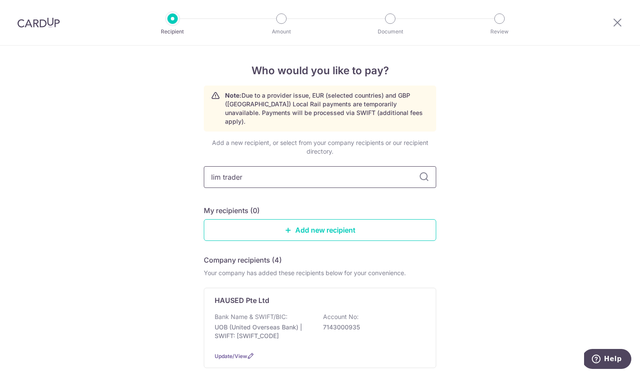
type input "lim traders"
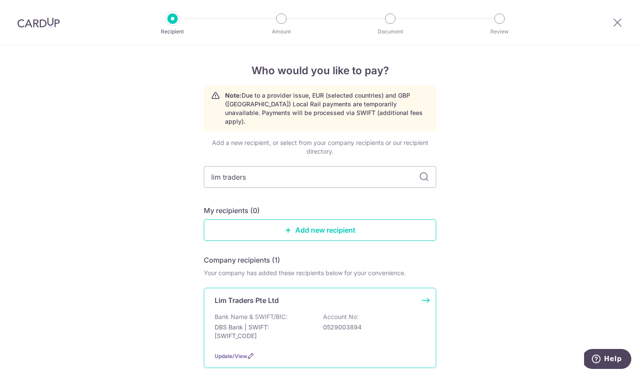
click at [260, 298] on div "Lim Traders Pte Ltd Bank Name & SWIFT/BIC: DBS Bank | SWIFT: [SWIFT_CODE] Accou…" at bounding box center [320, 328] width 233 height 80
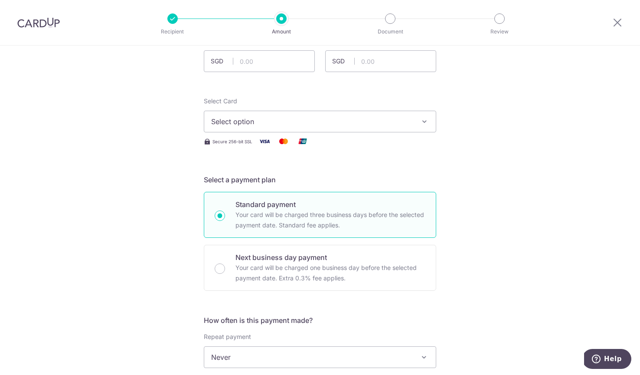
scroll to position [71, 0]
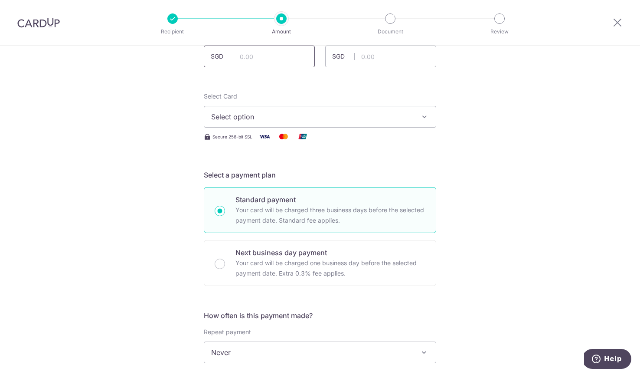
click at [282, 53] on input "text" at bounding box center [259, 57] width 111 height 22
type input "5,859.95"
click at [298, 115] on span "Select option" at bounding box center [312, 117] width 202 height 10
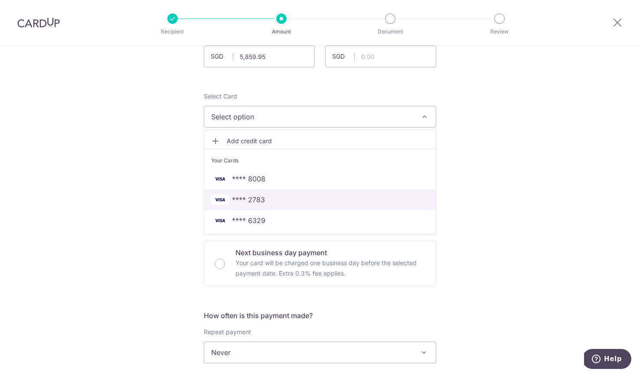
click at [288, 207] on link "**** 2783" at bounding box center [320, 199] width 232 height 21
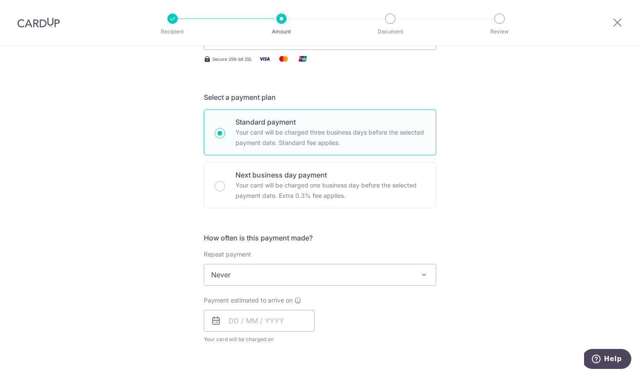
scroll to position [189, 0]
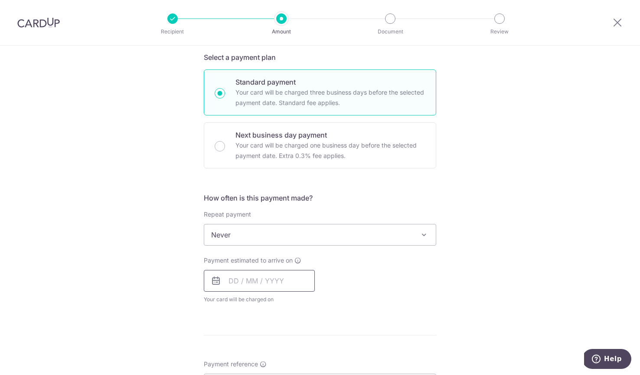
click at [259, 280] on input "text" at bounding box center [259, 281] width 111 height 22
click at [297, 371] on link "18" at bounding box center [291, 377] width 14 height 14
type input "[DATE]"
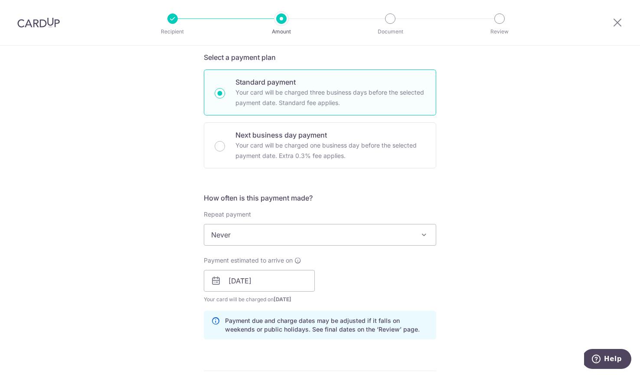
scroll to position [318, 0]
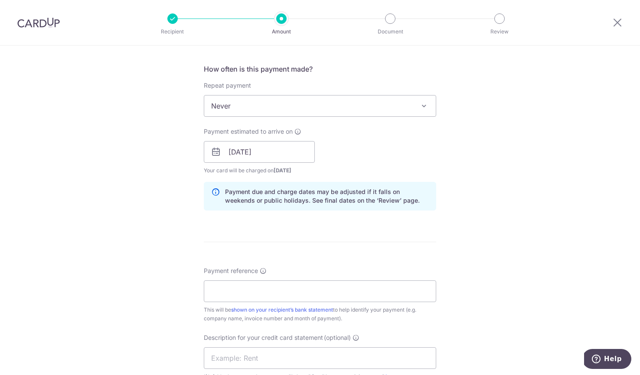
click at [260, 303] on div "Payment reference This will be shown on your recipient’s bank statement to help…" at bounding box center [320, 294] width 233 height 56
click at [255, 292] on input "Payment reference" at bounding box center [320, 291] width 233 height 22
type input "A"
type input "[PERSON_NAME]"
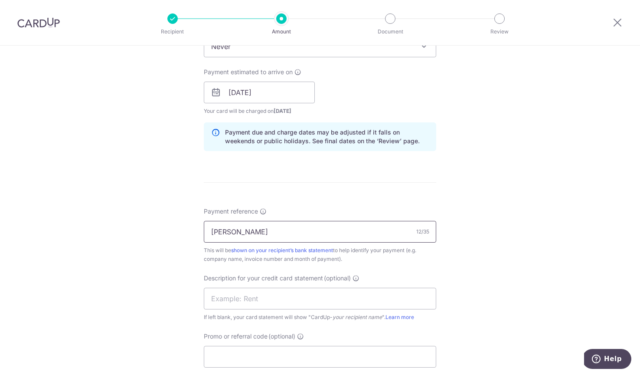
click at [289, 223] on input "[PERSON_NAME]" at bounding box center [320, 232] width 233 height 22
click at [285, 283] on div "Description for your credit card statement (optional) If left blank, your card …" at bounding box center [320, 298] width 233 height 48
click at [285, 287] on div "Description for your credit card statement (optional) If left blank, your card …" at bounding box center [320, 298] width 233 height 48
click at [286, 302] on input "text" at bounding box center [320, 299] width 233 height 22
paste input "[PERSON_NAME]"
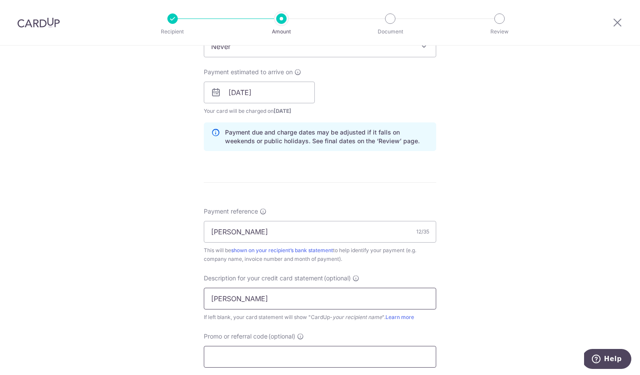
type input "[PERSON_NAME]"
click at [278, 349] on input "Promo or referral code (optional)" at bounding box center [320, 357] width 233 height 22
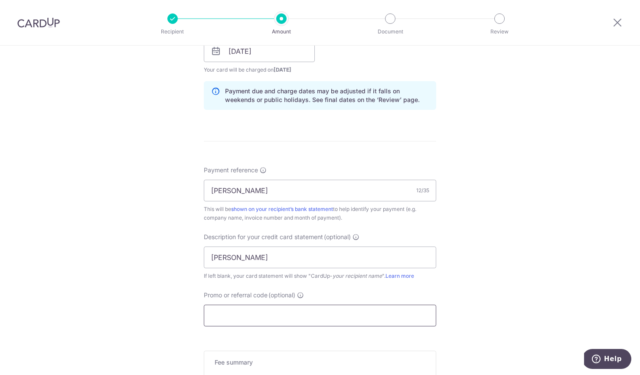
scroll to position [429, 0]
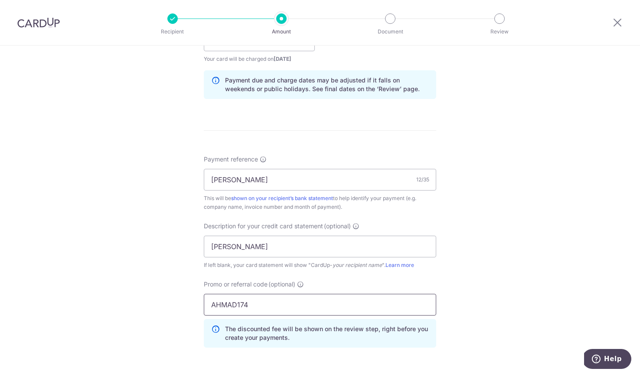
type input "AHMAD174"
click at [149, 353] on div "Tell us more about your payment Enter payment amount SGD 5,859.95 5859.95 GST (…" at bounding box center [320, 75] width 640 height 918
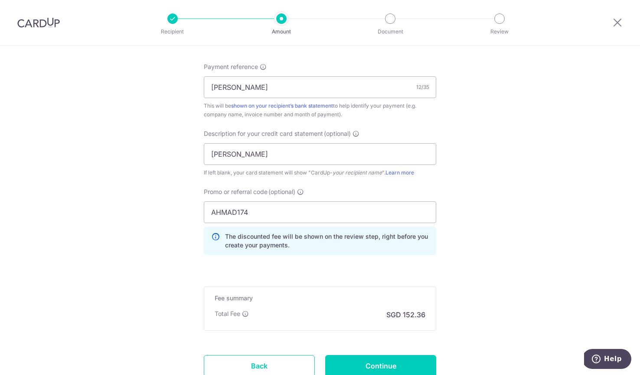
scroll to position [561, 0]
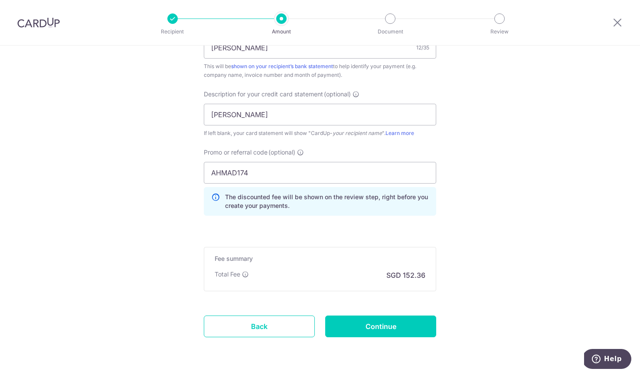
click at [380, 328] on input "Continue" at bounding box center [380, 326] width 111 height 22
type input "Create Schedule"
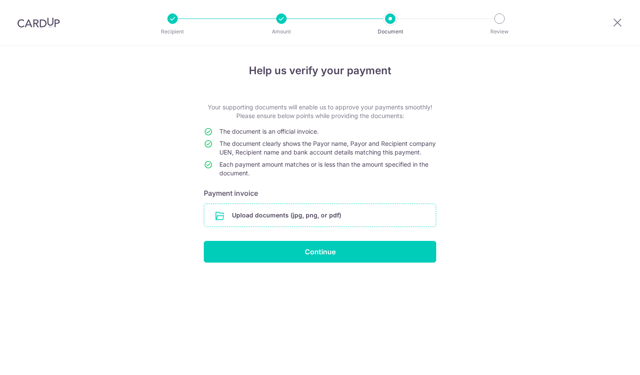
click at [305, 217] on input "file" at bounding box center [320, 215] width 232 height 23
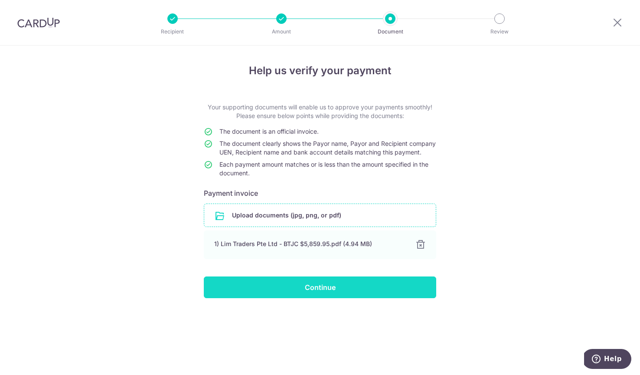
click at [345, 298] on input "Continue" at bounding box center [320, 287] width 233 height 22
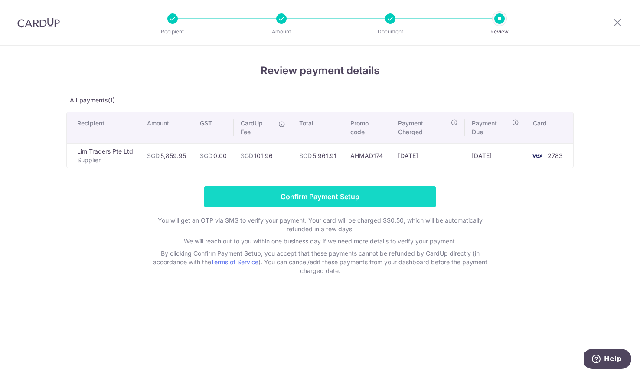
click at [337, 200] on input "Confirm Payment Setup" at bounding box center [320, 197] width 233 height 22
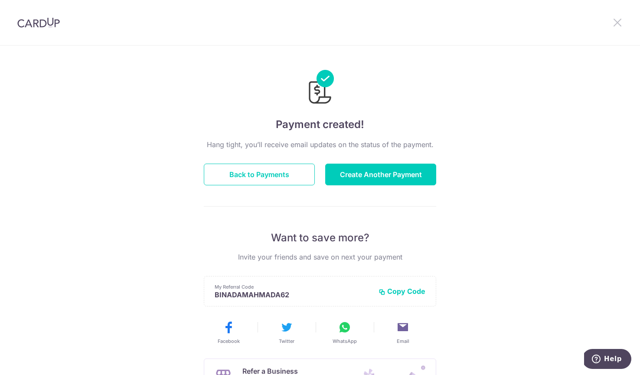
click at [618, 25] on icon at bounding box center [618, 22] width 10 height 11
